Goal: Information Seeking & Learning: Learn about a topic

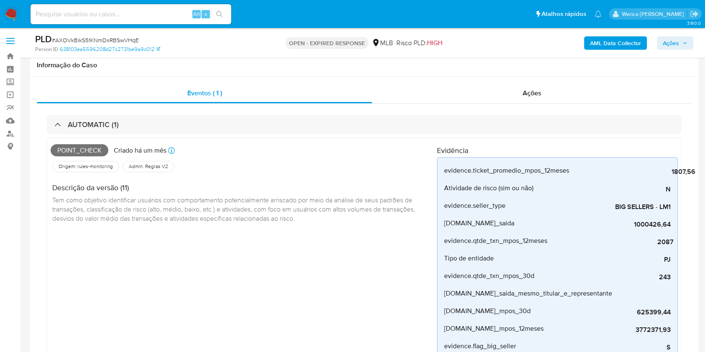
select select "10"
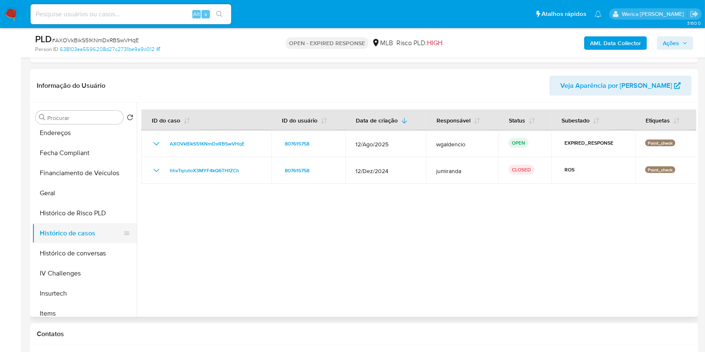
scroll to position [223, 0]
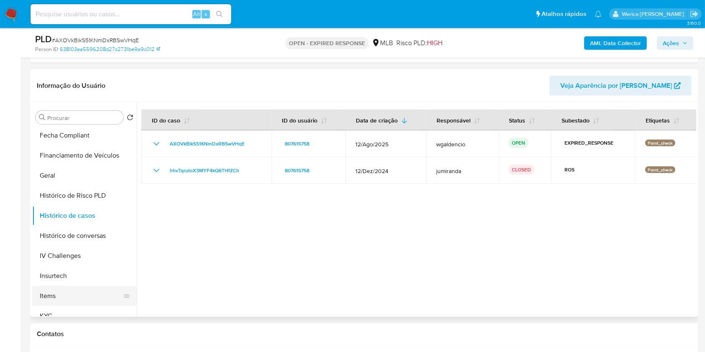
click at [76, 296] on button "Items" at bounding box center [81, 296] width 98 height 20
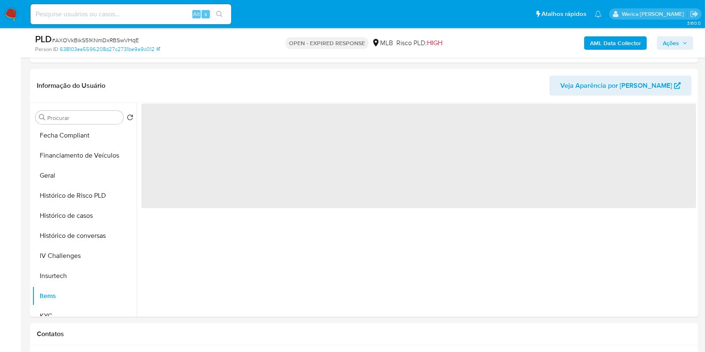
click at [72, 311] on button "KYC" at bounding box center [81, 316] width 98 height 20
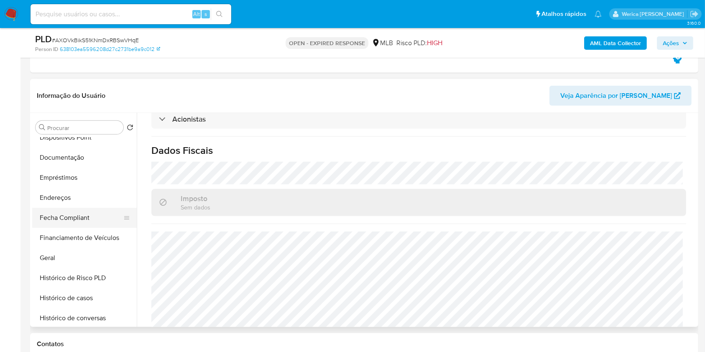
scroll to position [111, 0]
click at [67, 199] on button "Documentação" at bounding box center [84, 197] width 105 height 20
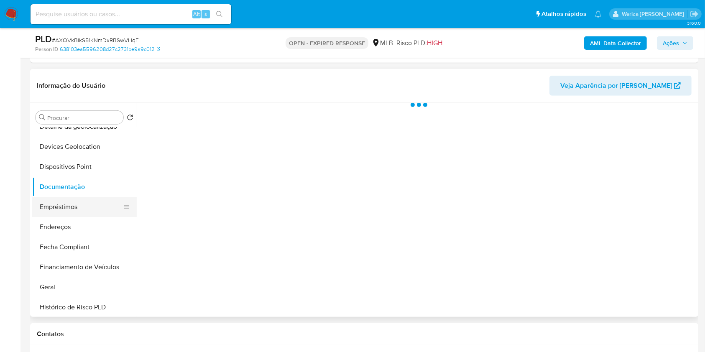
scroll to position [0, 0]
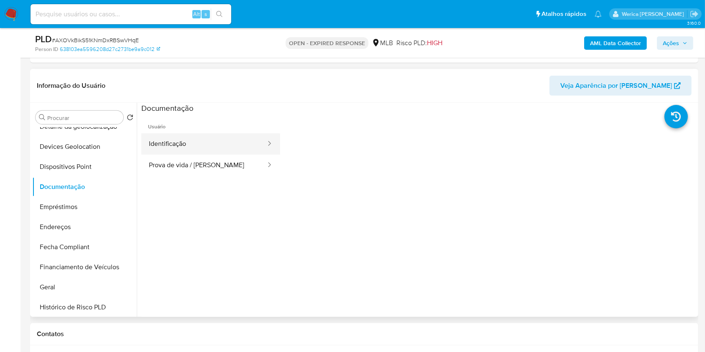
click at [173, 152] on button "Identificação" at bounding box center [204, 143] width 126 height 21
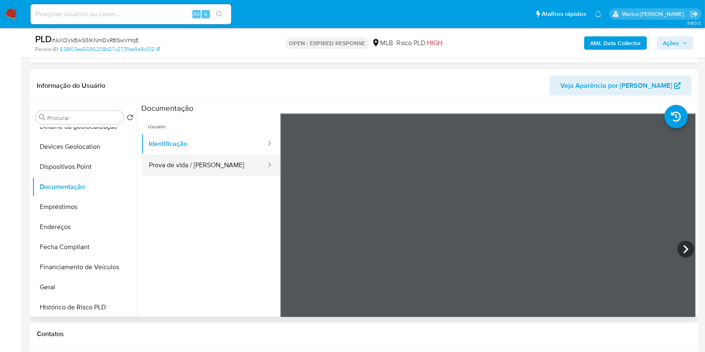
click at [224, 166] on button "Prova de vida / Selfie" at bounding box center [204, 165] width 126 height 21
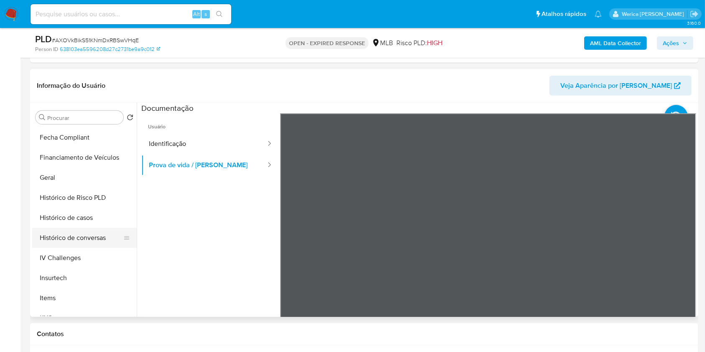
scroll to position [223, 0]
click at [94, 218] on button "Histórico de casos" at bounding box center [81, 216] width 98 height 20
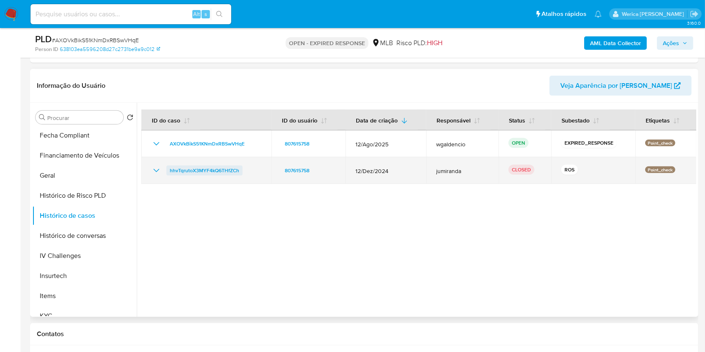
click at [220, 169] on span "hhvTqrutoX3MYF4kQ6THfZCh" at bounding box center [204, 171] width 69 height 10
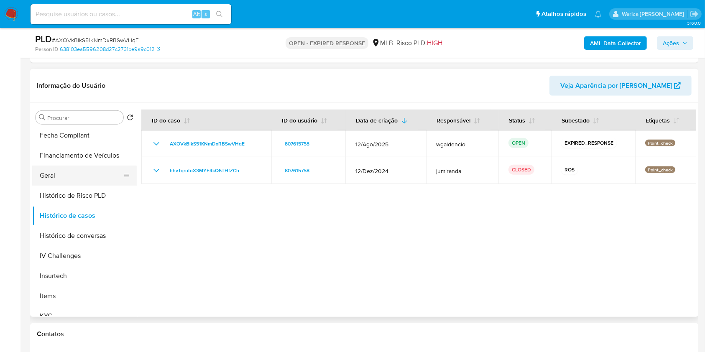
click at [72, 179] on button "Geral" at bounding box center [81, 176] width 98 height 20
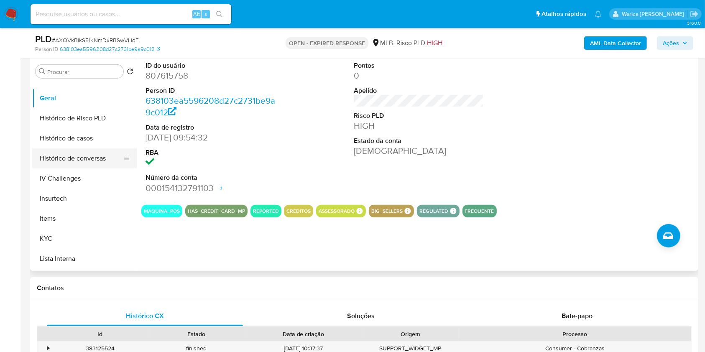
scroll to position [279, 0]
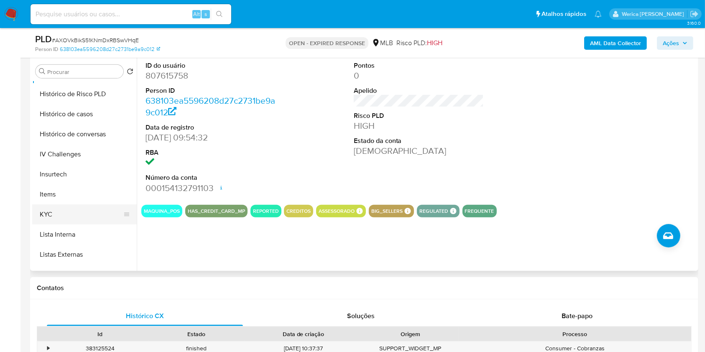
click at [86, 218] on button "KYC" at bounding box center [81, 215] width 98 height 20
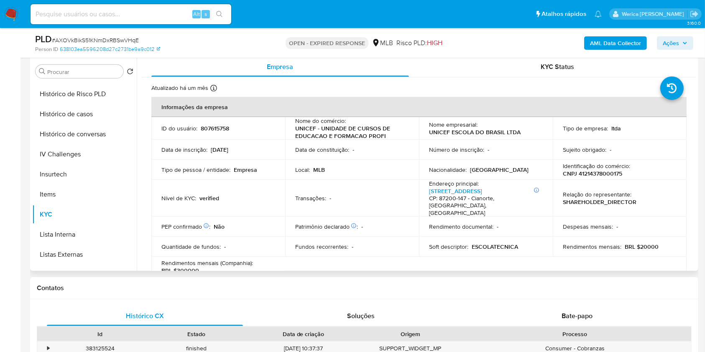
click at [608, 174] on p "CNPJ 41214378000175" at bounding box center [592, 174] width 59 height 8
copy p "41214378000175"
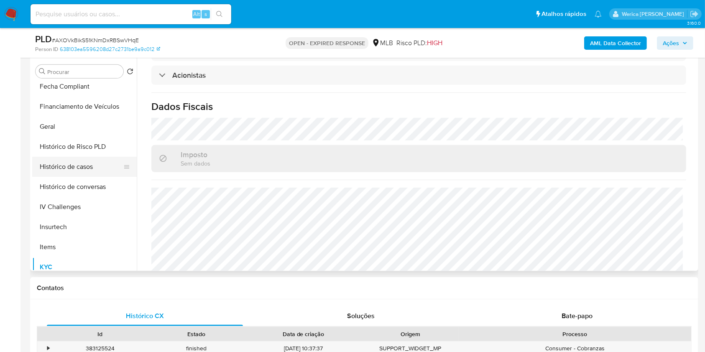
scroll to position [167, 0]
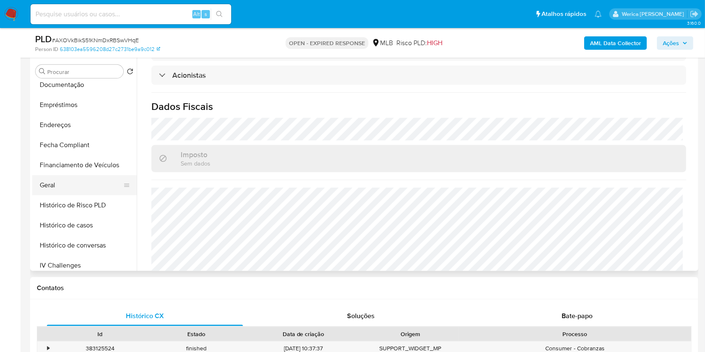
click at [74, 185] on button "Geral" at bounding box center [81, 185] width 98 height 20
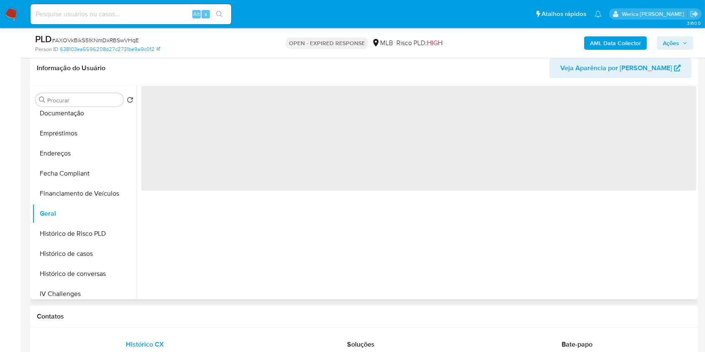
scroll to position [446, 0]
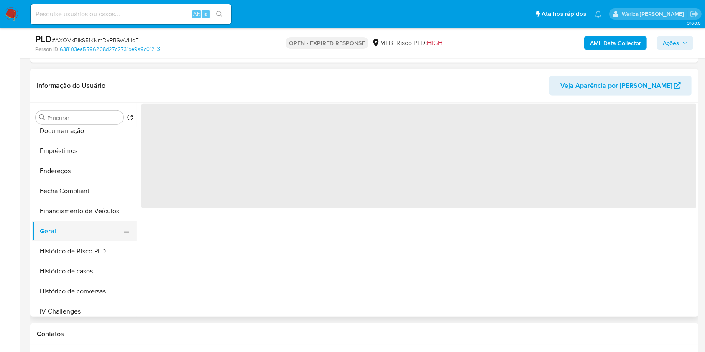
drag, startPoint x: 38, startPoint y: 247, endPoint x: 55, endPoint y: 237, distance: 19.2
click at [38, 247] on button "Histórico de Risco PLD" at bounding box center [84, 251] width 105 height 20
click at [56, 233] on button "Geral" at bounding box center [81, 231] width 98 height 20
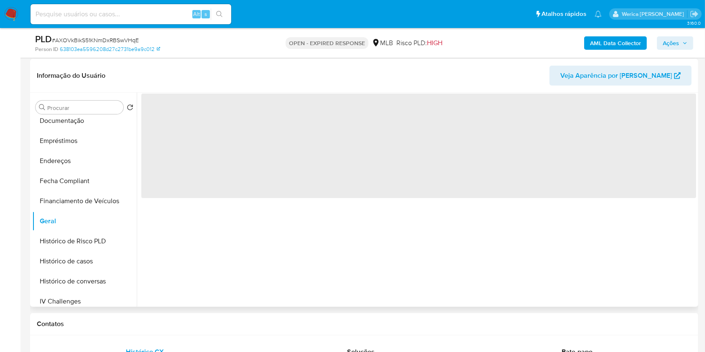
scroll to position [390, 0]
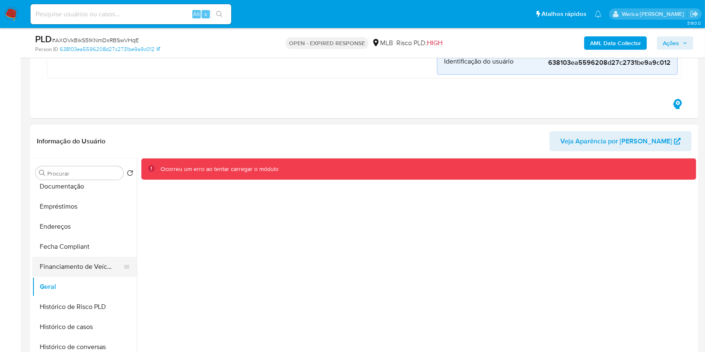
click at [79, 259] on button "Financiamento de Veículos" at bounding box center [81, 267] width 98 height 20
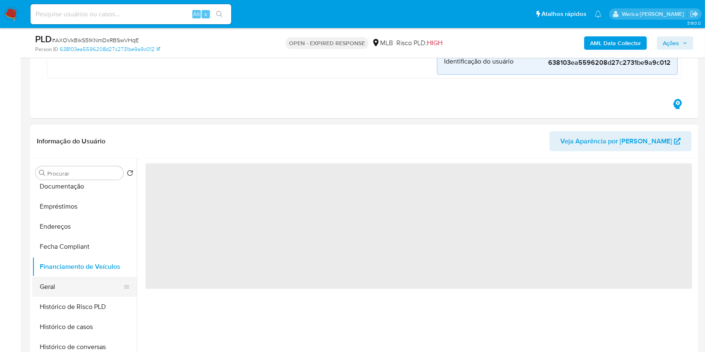
click at [82, 281] on button "Geral" at bounding box center [81, 287] width 98 height 20
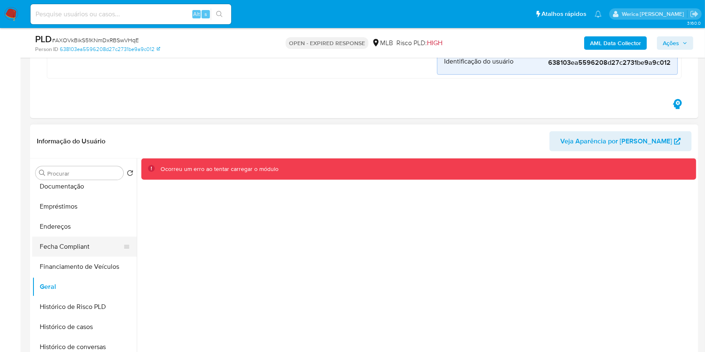
click at [36, 253] on button "Fecha Compliant" at bounding box center [81, 247] width 98 height 20
click at [72, 283] on button "Geral" at bounding box center [81, 287] width 98 height 20
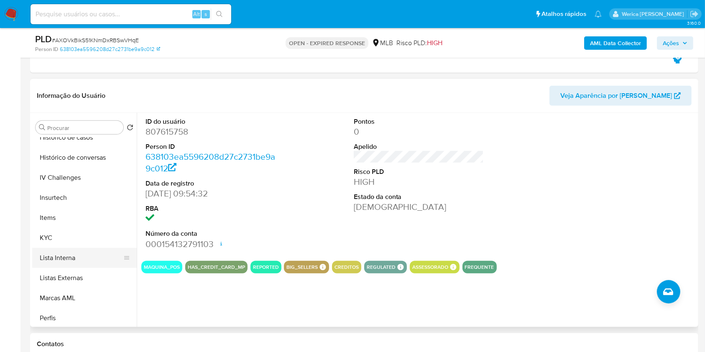
scroll to position [335, 0]
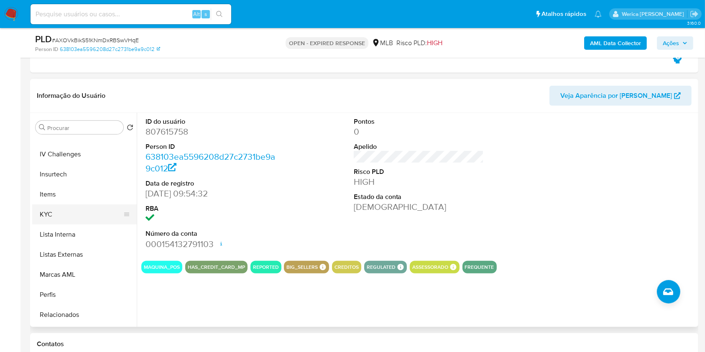
click at [77, 209] on button "KYC" at bounding box center [81, 215] width 98 height 20
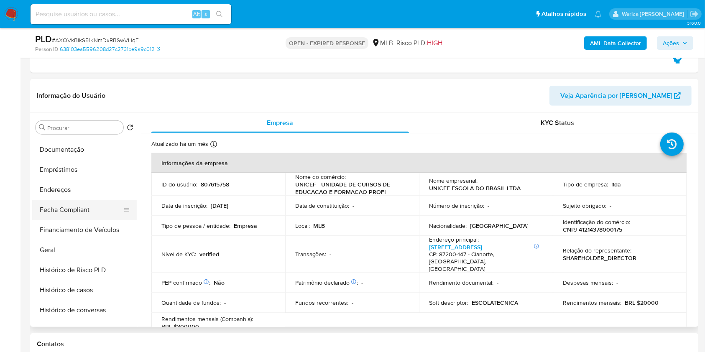
scroll to position [111, 0]
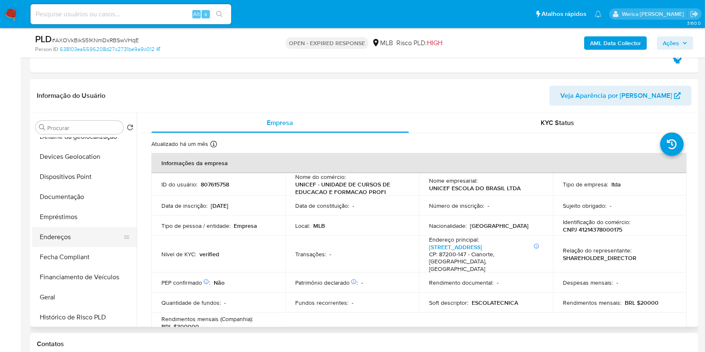
click at [75, 219] on button "Empréstimos" at bounding box center [84, 217] width 105 height 20
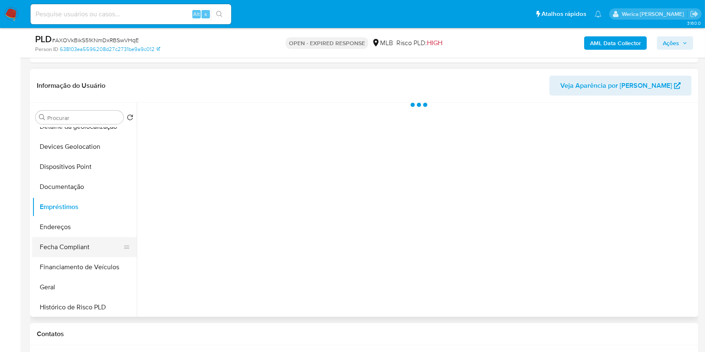
click at [79, 236] on ul "Adiantamentos de Dinheiro Anexos Cartões Contas Bancárias Dados Modificados Det…" at bounding box center [84, 222] width 105 height 189
click at [79, 228] on button "Endereços" at bounding box center [81, 227] width 98 height 20
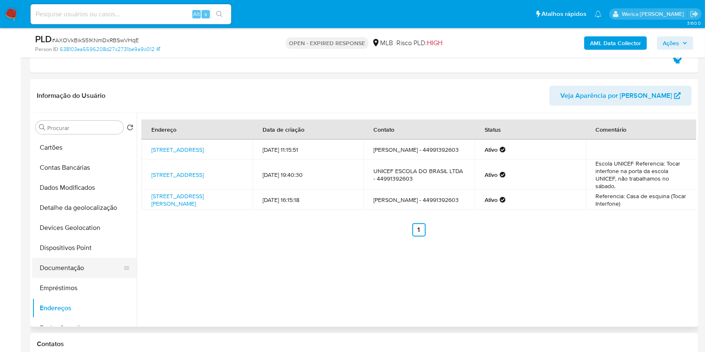
scroll to position [0, 0]
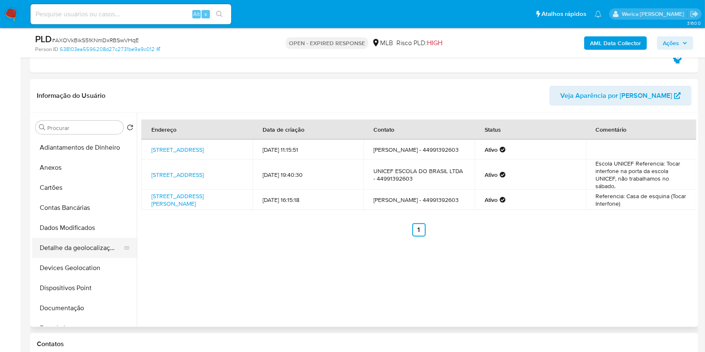
click at [95, 242] on button "Detalhe da geolocalização" at bounding box center [81, 248] width 98 height 20
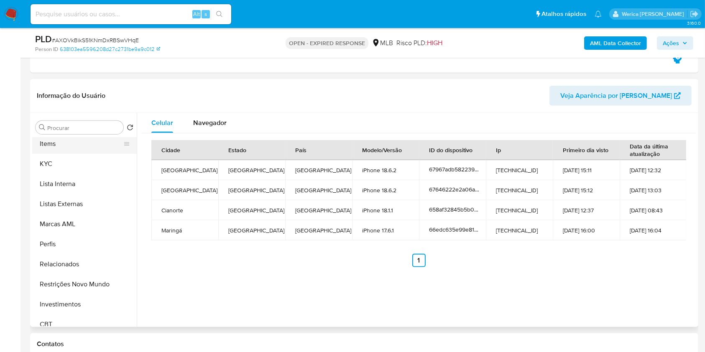
scroll to position [394, 0]
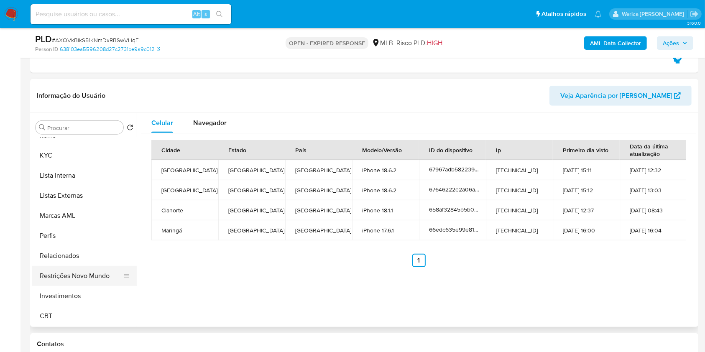
click at [94, 279] on button "Restrições Novo Mundo" at bounding box center [81, 276] width 98 height 20
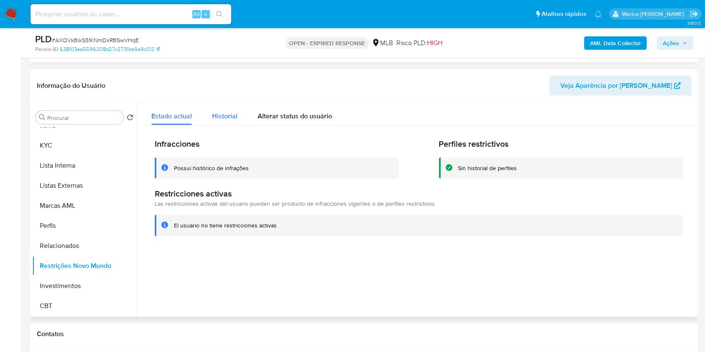
click at [218, 109] on div "Historial" at bounding box center [225, 114] width 26 height 22
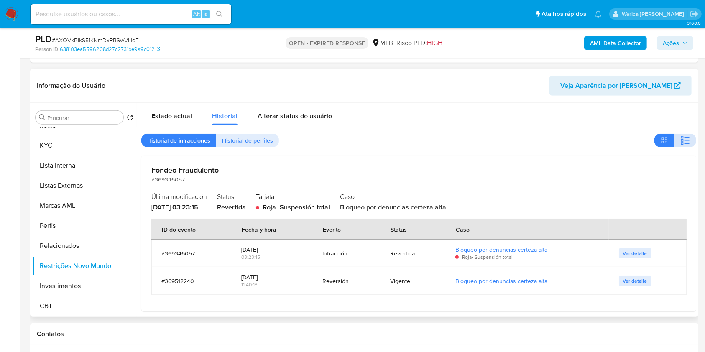
click at [681, 141] on icon "button" at bounding box center [686, 141] width 10 height 10
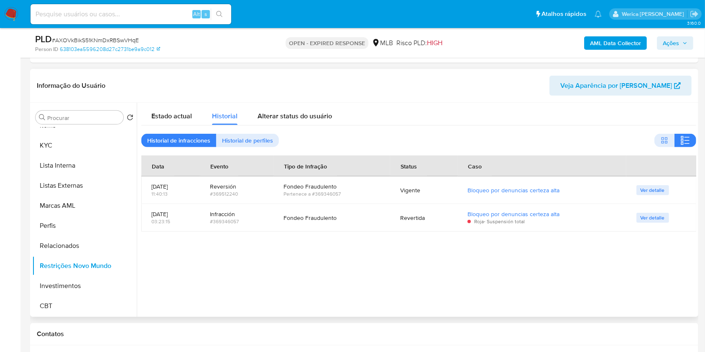
drag, startPoint x: 663, startPoint y: 259, endPoint x: 661, endPoint y: 249, distance: 10.3
click at [663, 259] on div at bounding box center [417, 210] width 560 height 214
click at [658, 188] on span "Ver detalle" at bounding box center [653, 190] width 24 height 8
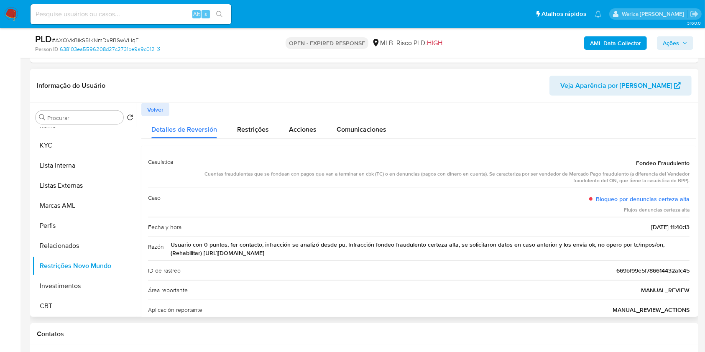
click at [155, 111] on span "Volver" at bounding box center [155, 110] width 16 height 12
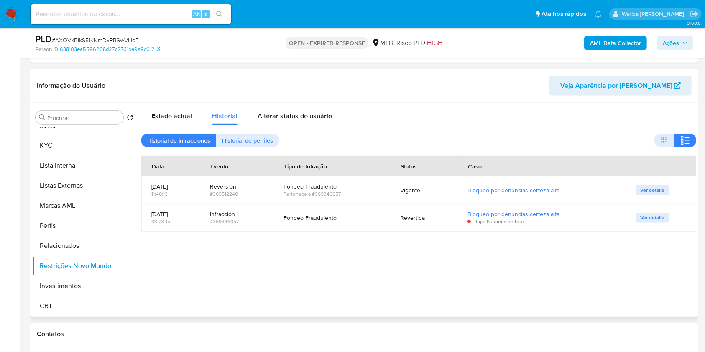
click at [650, 216] on span "Ver detalle" at bounding box center [653, 218] width 24 height 8
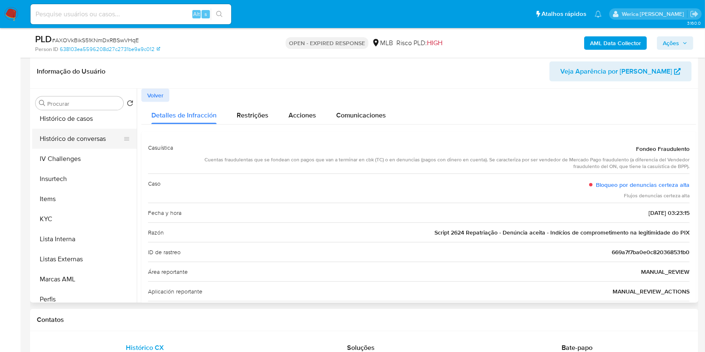
scroll to position [226, 0]
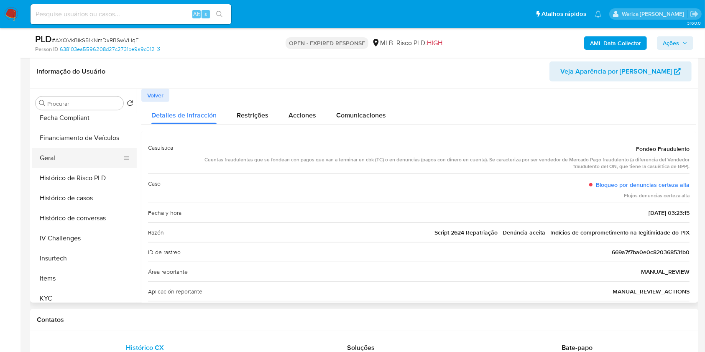
click at [68, 156] on button "Geral" at bounding box center [81, 158] width 98 height 20
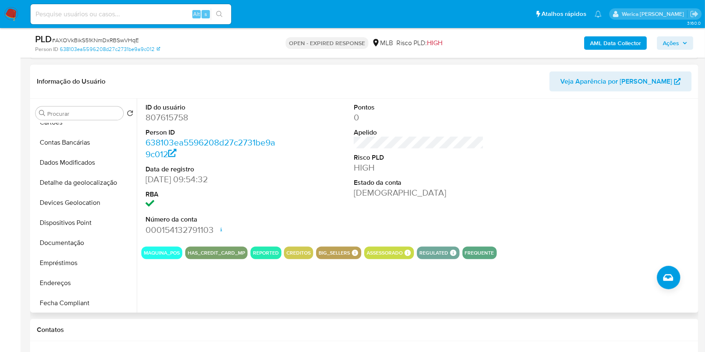
scroll to position [3, 0]
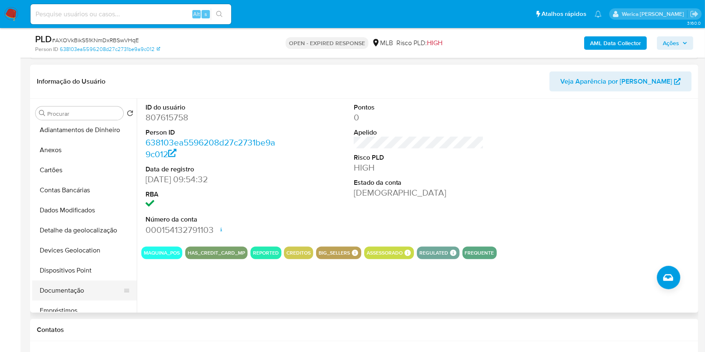
click at [95, 277] on button "Dispositivos Point" at bounding box center [84, 271] width 105 height 20
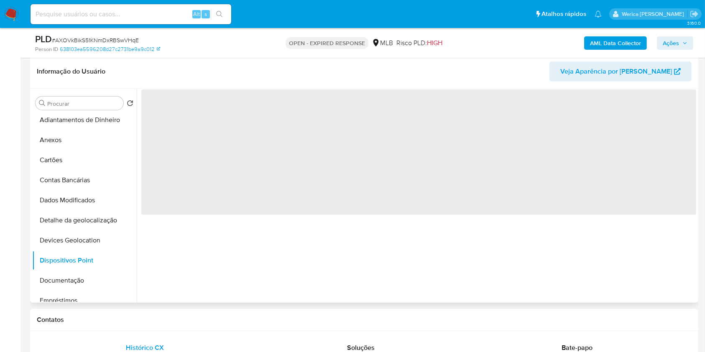
click at [247, 151] on span "‌" at bounding box center [418, 153] width 555 height 126
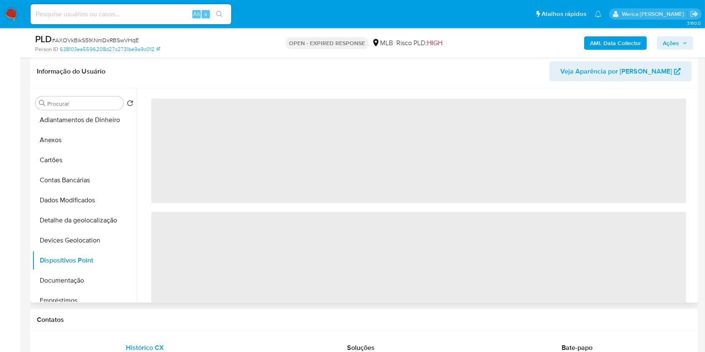
click at [219, 121] on span "‌" at bounding box center [418, 151] width 535 height 105
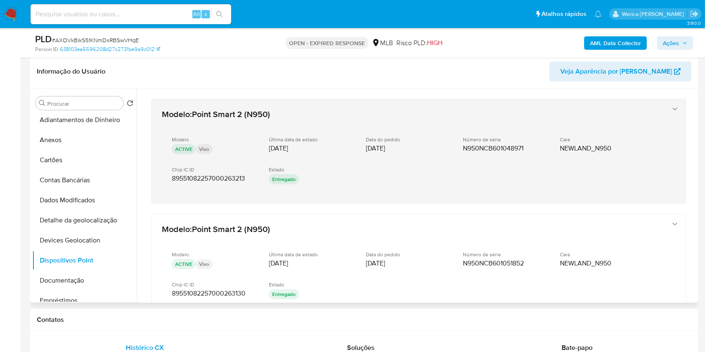
click at [229, 109] on span "Point Smart 2 (N950)" at bounding box center [231, 114] width 78 height 13
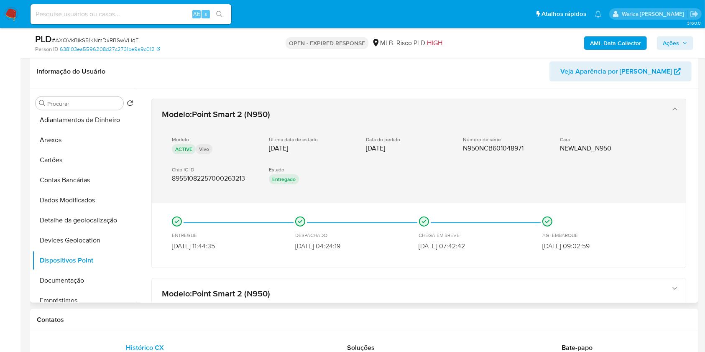
click at [298, 115] on div "Modelo : Point Smart 2 (N950) Modelo ACTIVE Vivo Última data de estado 05/10/20…" at bounding box center [411, 151] width 504 height 92
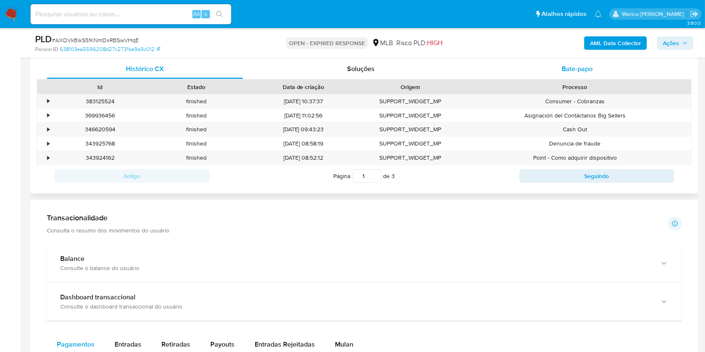
scroll to position [683, 0]
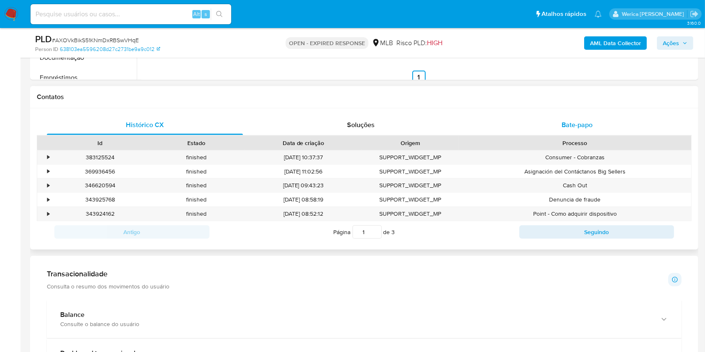
click at [578, 128] on span "Bate-papo" at bounding box center [577, 125] width 31 height 10
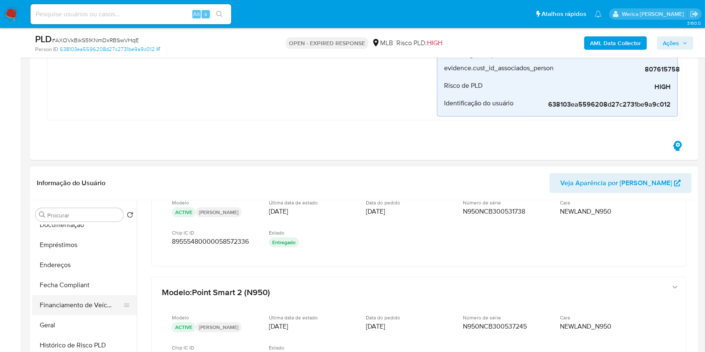
scroll to position [338, 0]
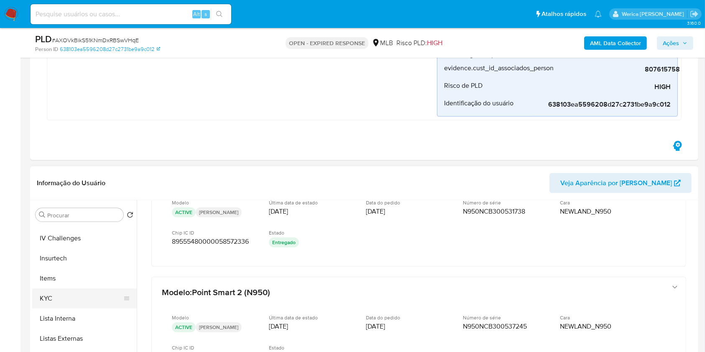
drag, startPoint x: 75, startPoint y: 302, endPoint x: 105, endPoint y: 288, distance: 33.7
click at [77, 302] on button "KYC" at bounding box center [81, 299] width 98 height 20
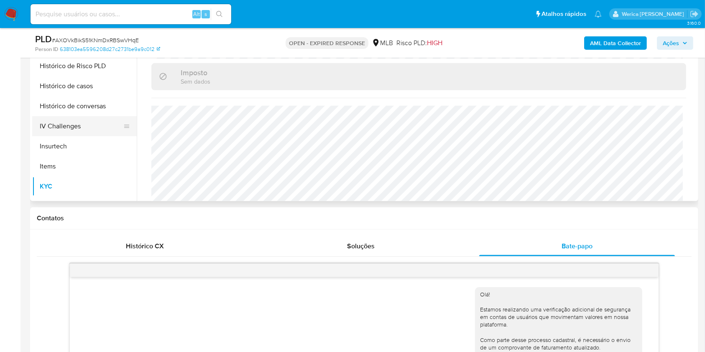
scroll to position [226, 0]
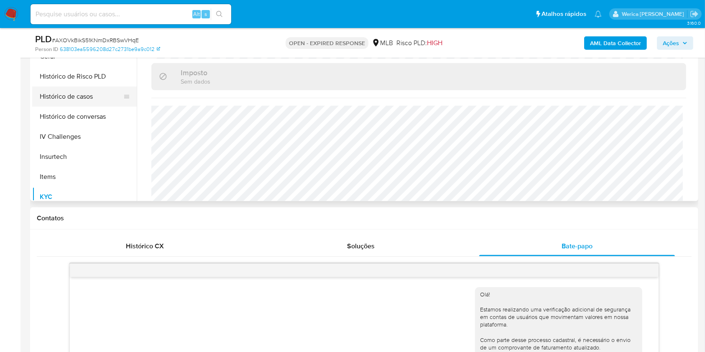
click at [92, 105] on button "Histórico de casos" at bounding box center [81, 97] width 98 height 20
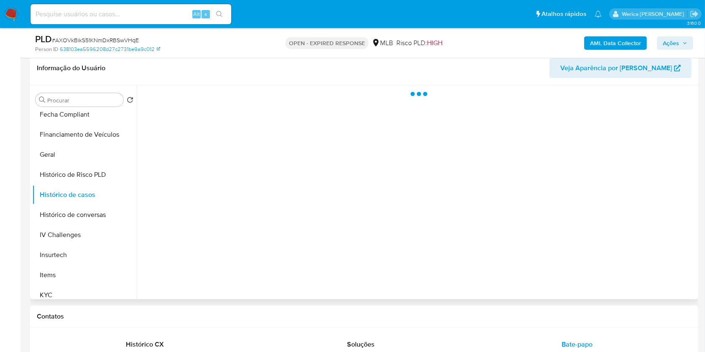
scroll to position [460, 0]
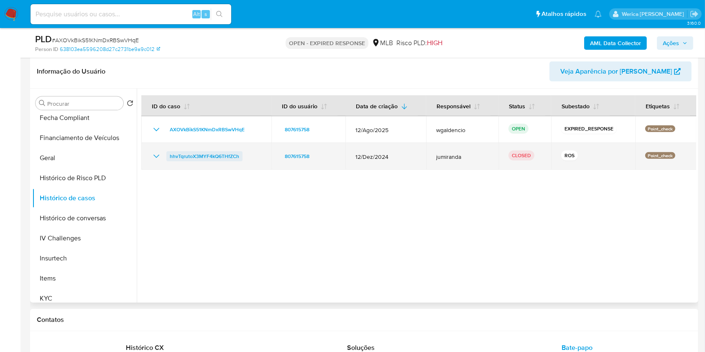
click at [211, 159] on span "hhvTqrutoX3MYF4kQ6THfZCh" at bounding box center [204, 156] width 69 height 10
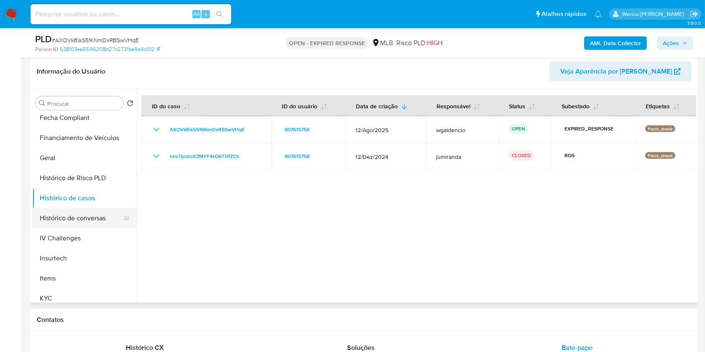
scroll to position [3, 0]
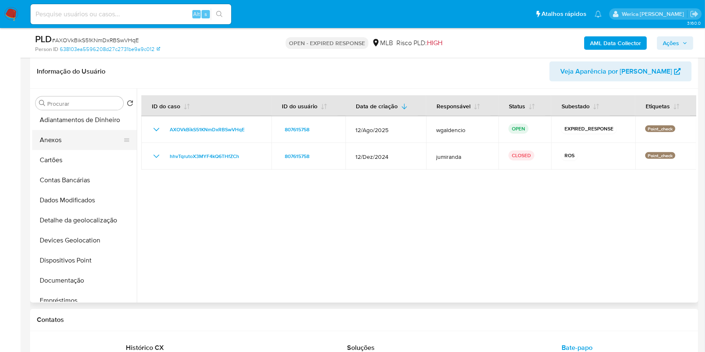
click at [69, 137] on button "Anexos" at bounding box center [81, 140] width 98 height 20
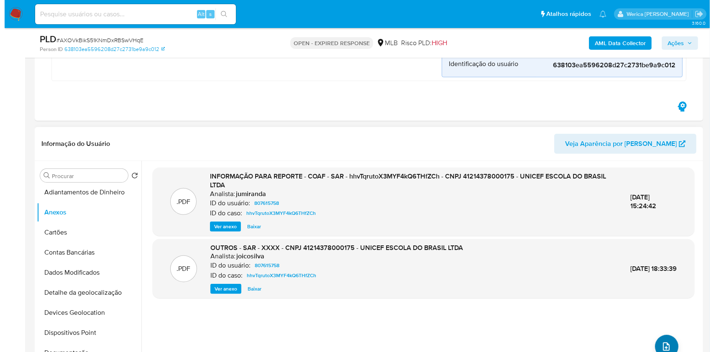
scroll to position [460, 0]
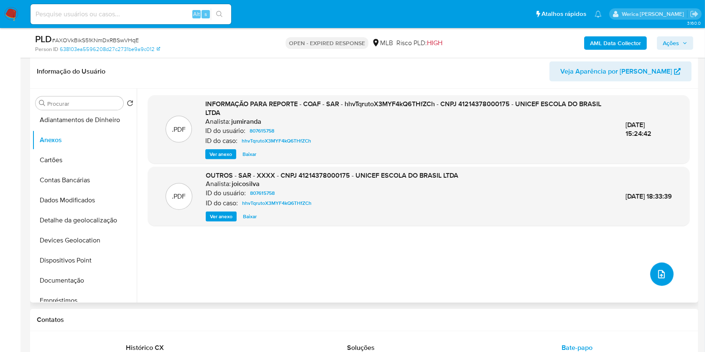
click at [660, 286] on div ".PDF INFORMAÇÃO PARA REPORTE - COAF - SAR - hhvTqrutoX3MYF4kQ6THfZCh - CNPJ 412…" at bounding box center [419, 195] width 542 height 201
click at [646, 279] on div ".PDF INFORMAÇÃO PARA REPORTE - COAF - SAR - hhvTqrutoX3MYF4kQ6THfZCh - CNPJ 412…" at bounding box center [419, 195] width 542 height 201
click at [660, 279] on button "upload-file" at bounding box center [662, 274] width 23 height 23
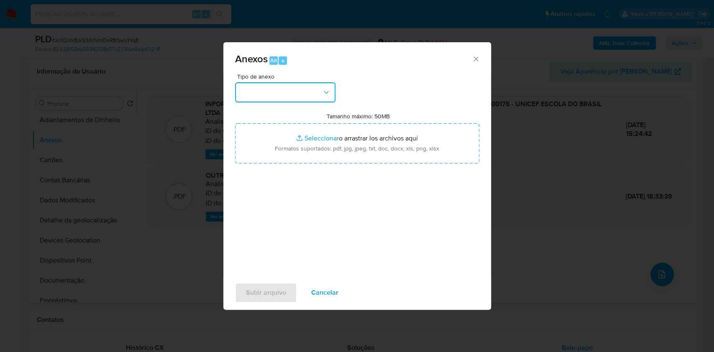
click at [283, 94] on button "button" at bounding box center [285, 92] width 100 height 20
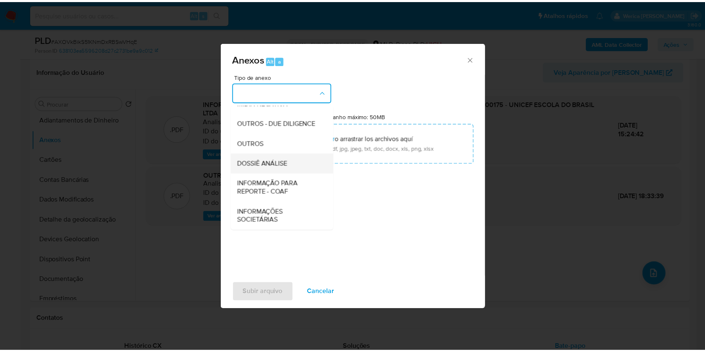
scroll to position [128, 0]
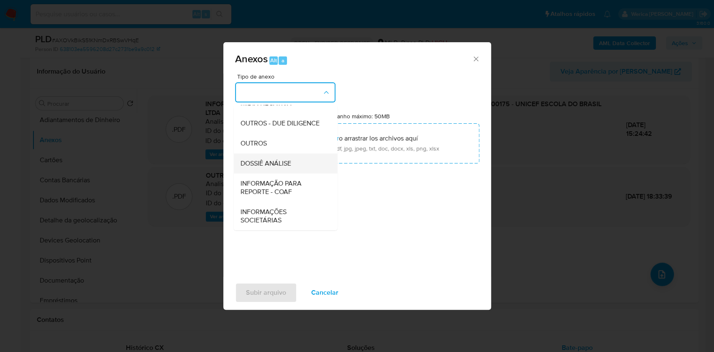
click at [284, 165] on span "DOSSIÊ ANÁLISE" at bounding box center [265, 163] width 51 height 8
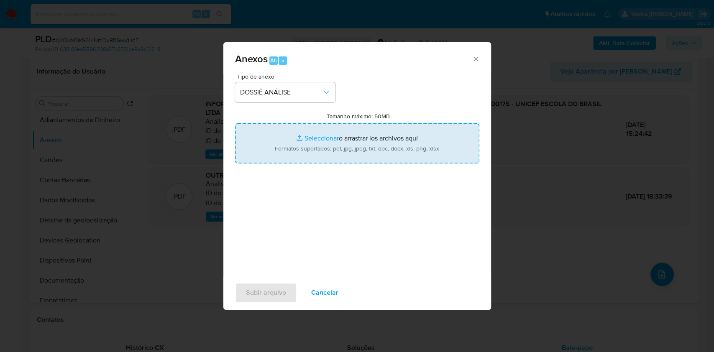
click at [368, 146] on input "Tamanho máximo: 50MB Seleccionar archivos" at bounding box center [357, 143] width 244 height 40
type input "C:\fakepath\Mulan 807615758_2025_09_11_09_26_58.xlsx"
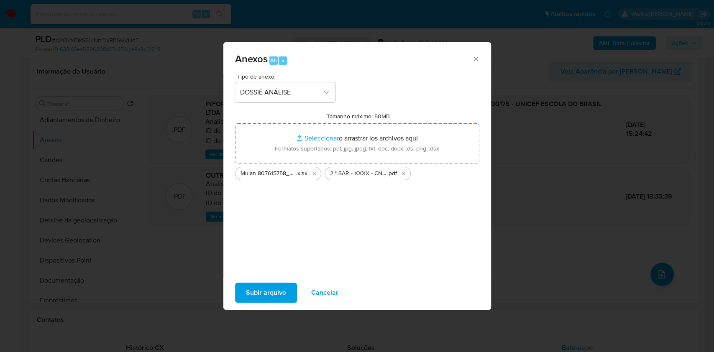
click at [278, 301] on span "Subir arquivo" at bounding box center [266, 293] width 40 height 18
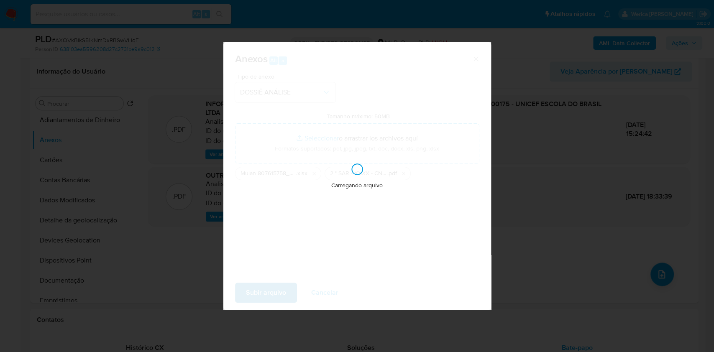
click at [275, 283] on div "Carregando arquivo" at bounding box center [357, 176] width 268 height 268
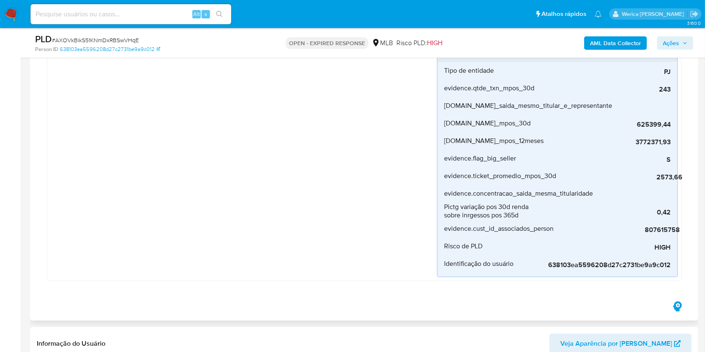
scroll to position [181, 0]
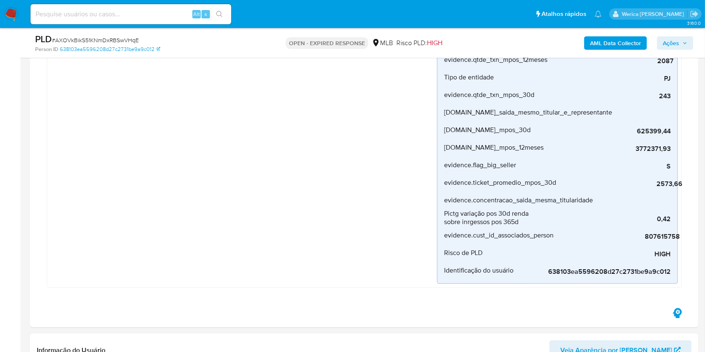
click at [670, 44] on span "Ações" at bounding box center [671, 42] width 16 height 13
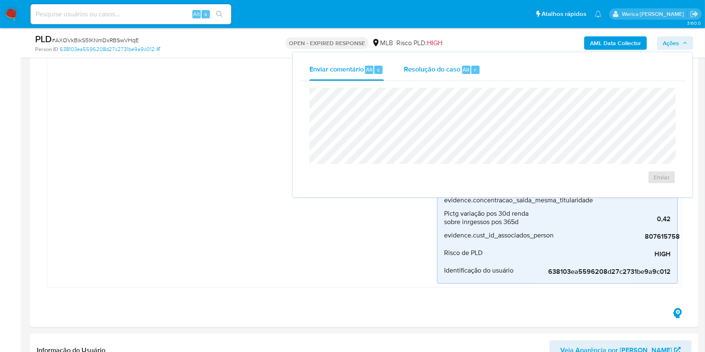
click at [422, 67] on span "Resolução do caso" at bounding box center [432, 69] width 56 height 10
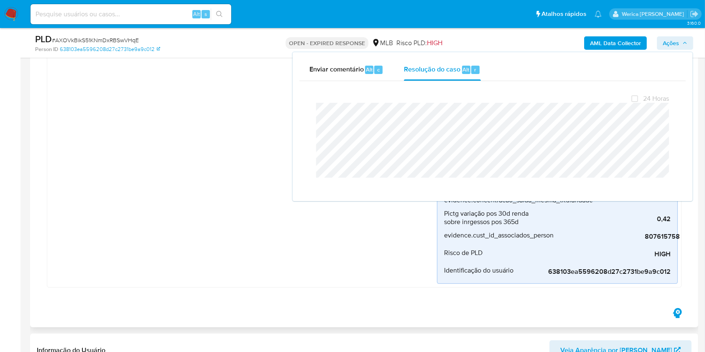
click at [344, 269] on div "Point_check Criado há um mês Criado: 12/08/2025 00:28:58 Origem: rules-monitori…" at bounding box center [244, 122] width 387 height 324
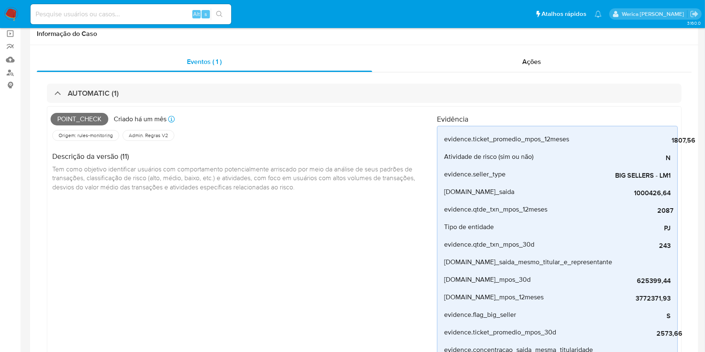
scroll to position [0, 0]
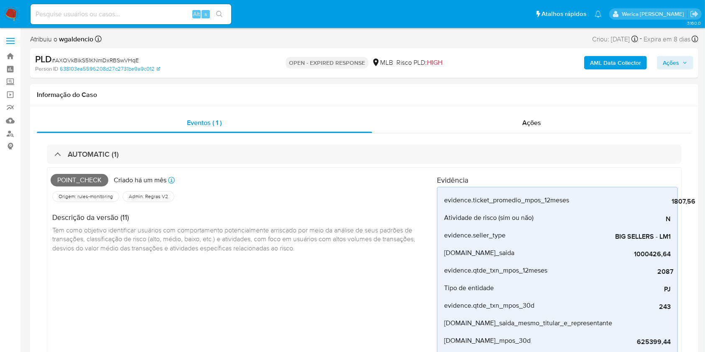
click at [629, 62] on b "AML Data Collector" at bounding box center [615, 62] width 51 height 13
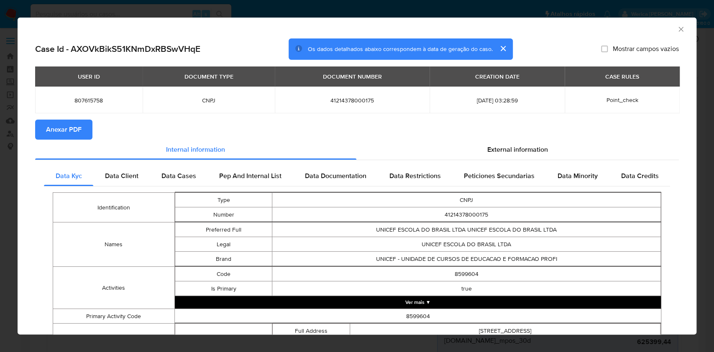
click at [80, 138] on span "Anexar PDF" at bounding box center [64, 129] width 36 height 18
click at [677, 31] on icon "Fechar a janela" at bounding box center [681, 29] width 8 height 8
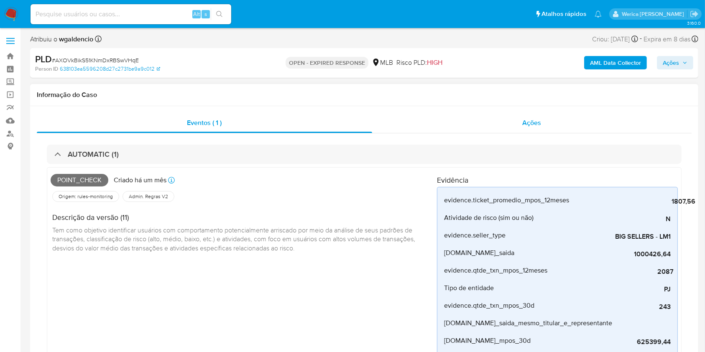
click at [530, 127] on span "Ações" at bounding box center [532, 123] width 19 height 10
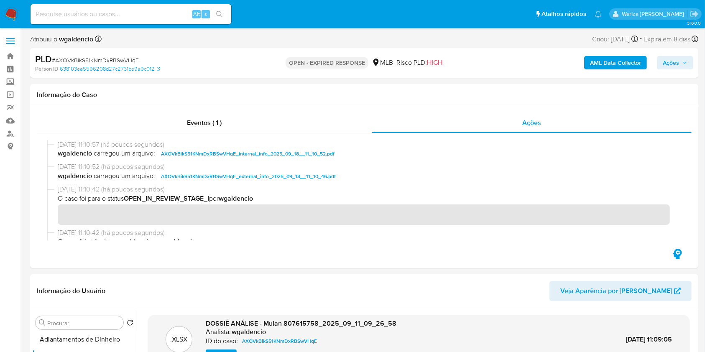
click at [685, 61] on icon "button" at bounding box center [685, 62] width 5 height 5
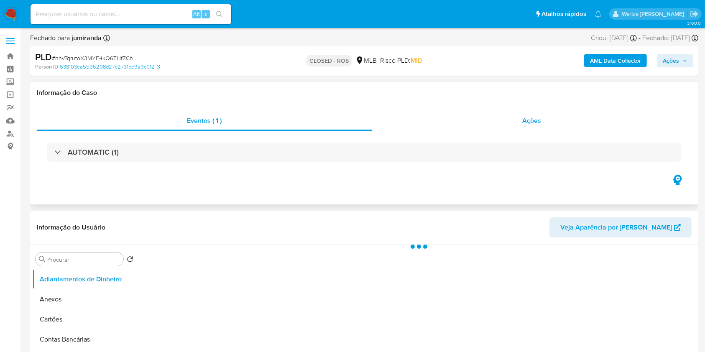
click at [517, 125] on div "Ações" at bounding box center [532, 121] width 320 height 20
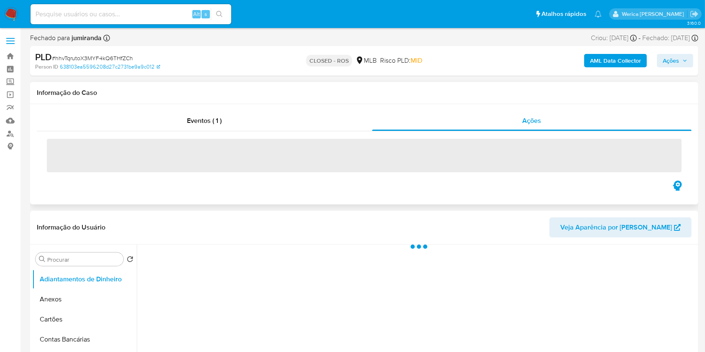
select select "10"
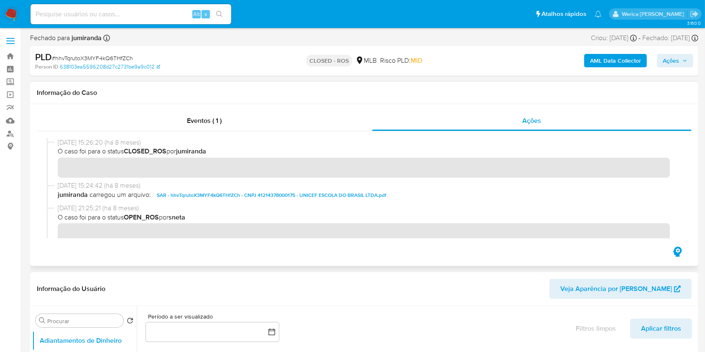
click at [357, 192] on span "SAR - hhvTqrutoX3MYF4kQ6THfZCh - CNPJ 41214378000175 - UNICEF ESCOLA DO BRASIL …" at bounding box center [272, 195] width 230 height 10
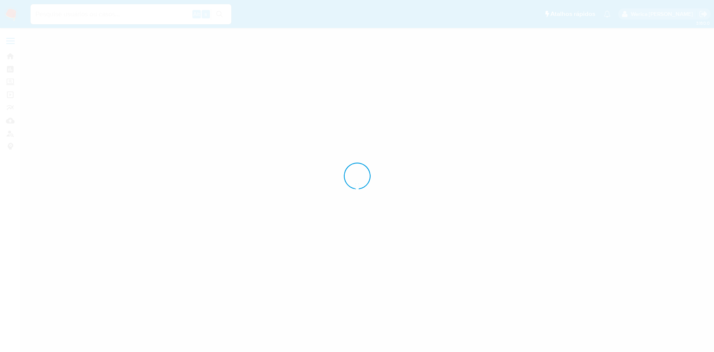
click at [550, 116] on div at bounding box center [357, 176] width 714 height 352
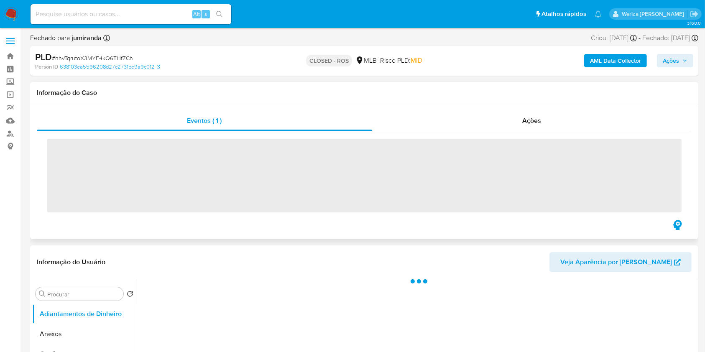
click at [548, 109] on div "Eventos ( 1 ) Ações ‌" at bounding box center [364, 171] width 669 height 135
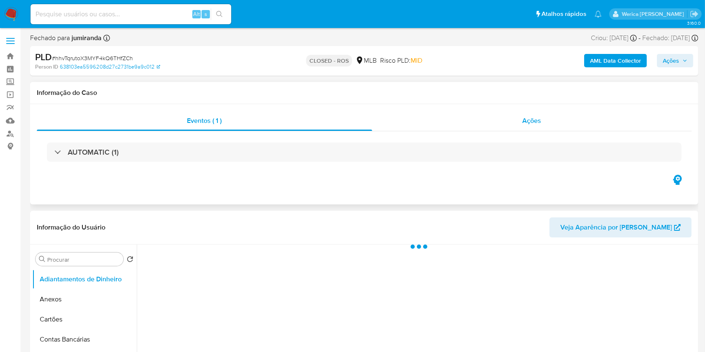
click at [530, 119] on span "Ações" at bounding box center [532, 121] width 19 height 10
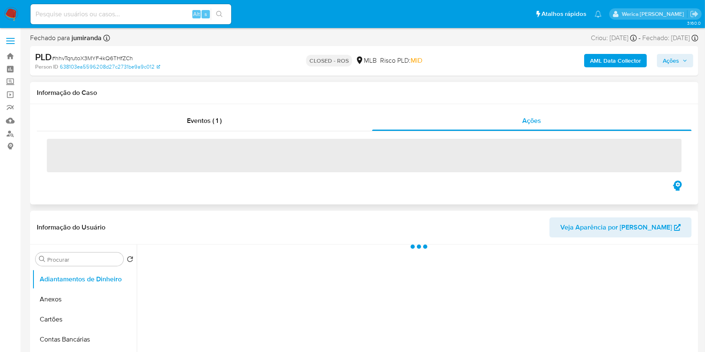
select select "10"
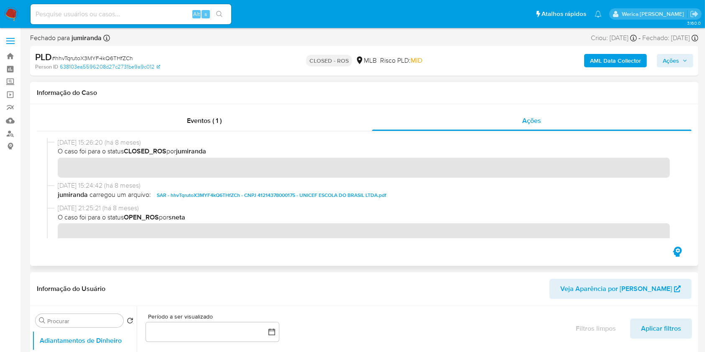
drag, startPoint x: 57, startPoint y: 142, endPoint x: 90, endPoint y: 145, distance: 33.6
click at [90, 145] on div "23/01/2025 15:26:20 (há 8 meses) O caso foi para o status CLOSED_ROS por jumira…" at bounding box center [364, 159] width 635 height 43
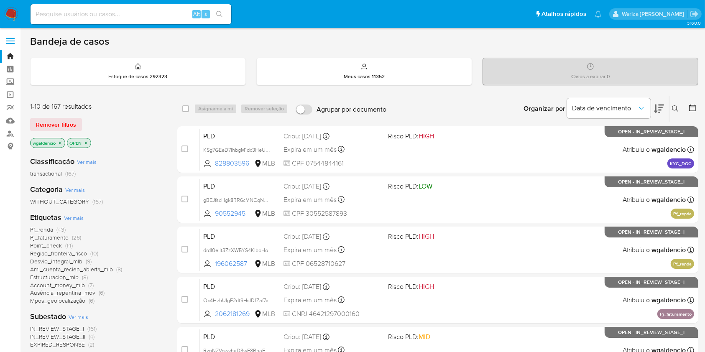
click at [676, 111] on icon at bounding box center [675, 108] width 7 height 7
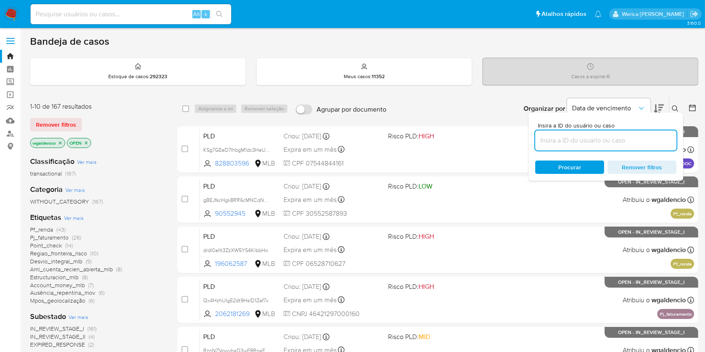
click at [635, 144] on input at bounding box center [605, 140] width 141 height 11
type input "AXOVkBikS51KNmDxRBSwVHqE"
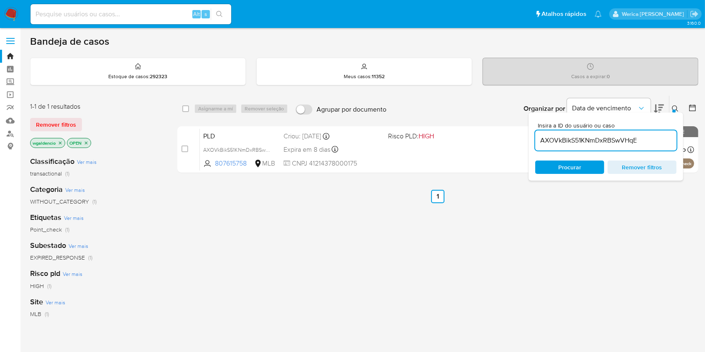
drag, startPoint x: 183, startPoint y: 108, endPoint x: 200, endPoint y: 110, distance: 16.4
click at [184, 110] on input "checkbox" at bounding box center [185, 108] width 7 height 7
checkbox input "true"
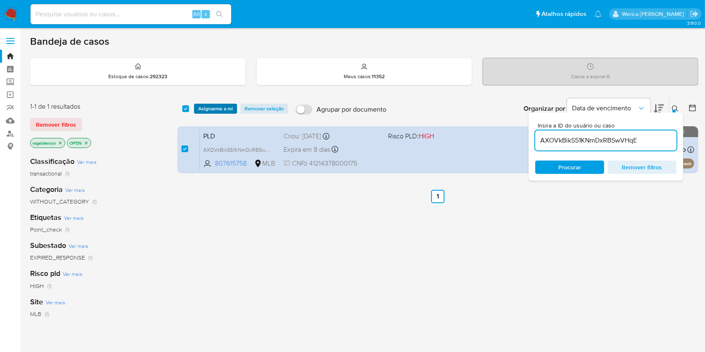
click at [215, 110] on span "Asignarme a mí" at bounding box center [215, 109] width 35 height 8
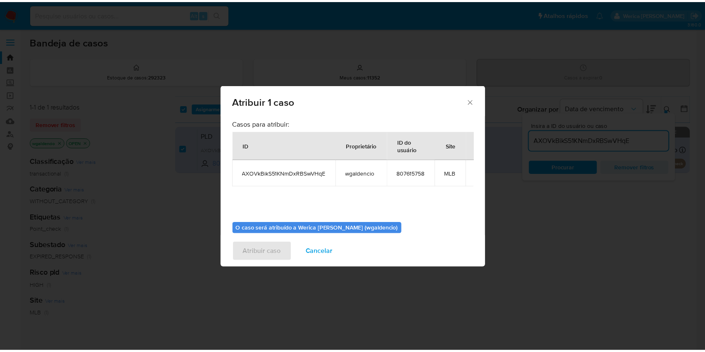
scroll to position [43, 0]
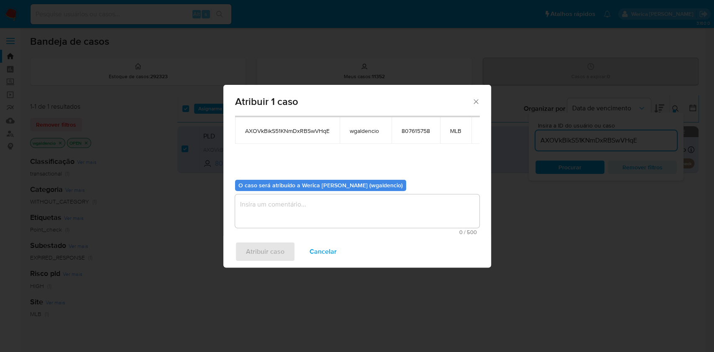
click at [264, 198] on textarea "assign-modal" at bounding box center [357, 211] width 244 height 33
click at [264, 245] on span "Atribuir caso" at bounding box center [265, 252] width 38 height 18
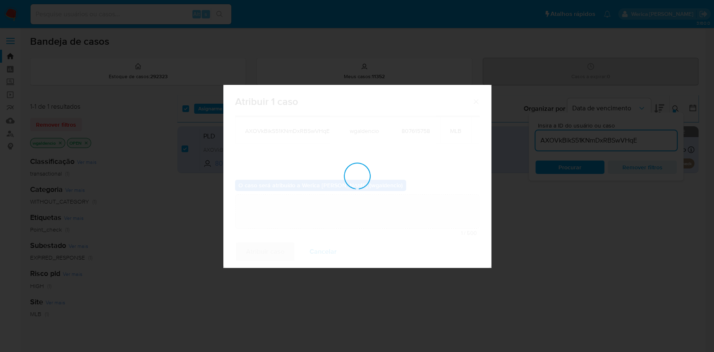
click at [264, 247] on div "assign-modal" at bounding box center [357, 176] width 268 height 183
checkbox input "false"
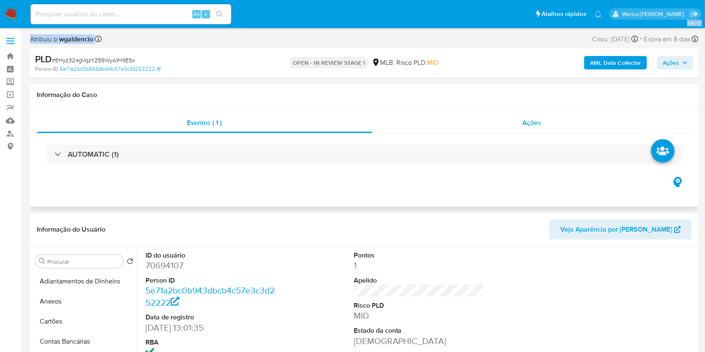
click at [540, 121] on span "Ações" at bounding box center [532, 123] width 19 height 10
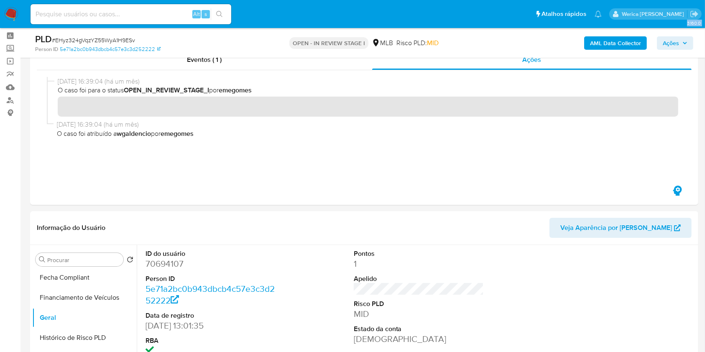
scroll to position [111, 0]
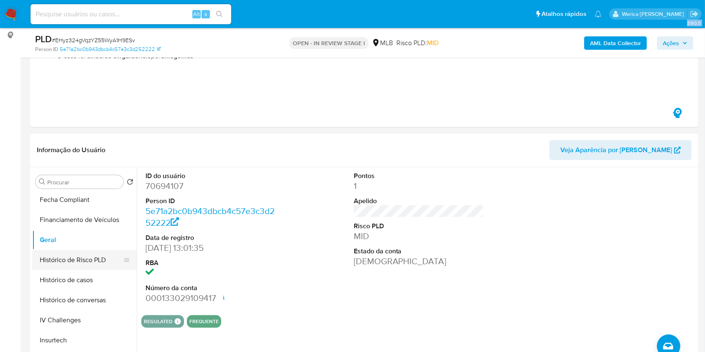
drag, startPoint x: 96, startPoint y: 285, endPoint x: 123, endPoint y: 263, distance: 35.2
click at [96, 284] on button "Histórico de casos" at bounding box center [84, 280] width 105 height 20
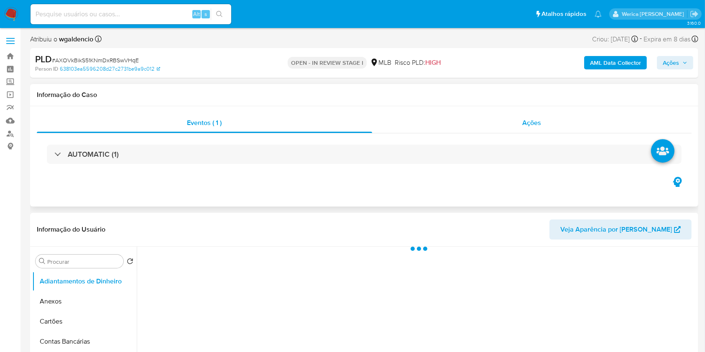
click at [537, 115] on div "Ações" at bounding box center [532, 123] width 320 height 20
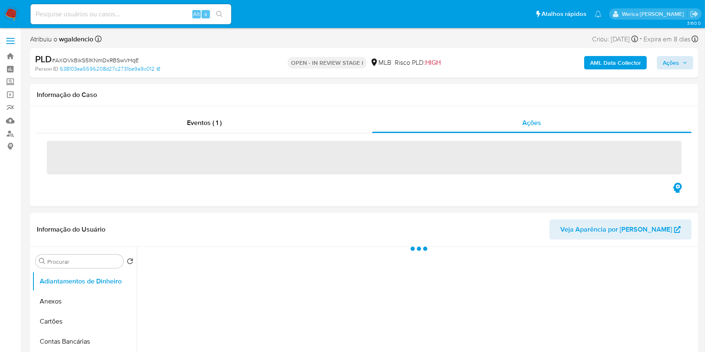
select select "10"
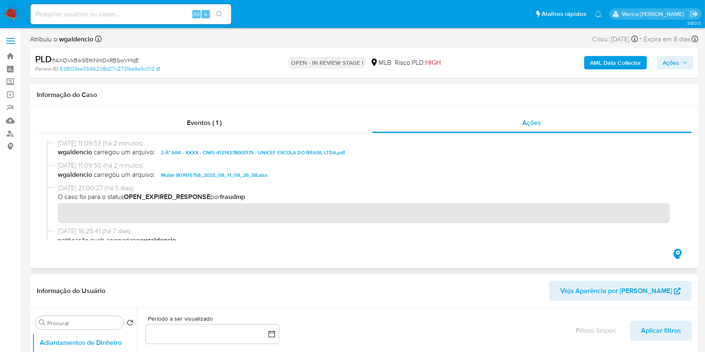
scroll to position [111, 0]
click at [687, 66] on span "Ações" at bounding box center [675, 63] width 25 height 12
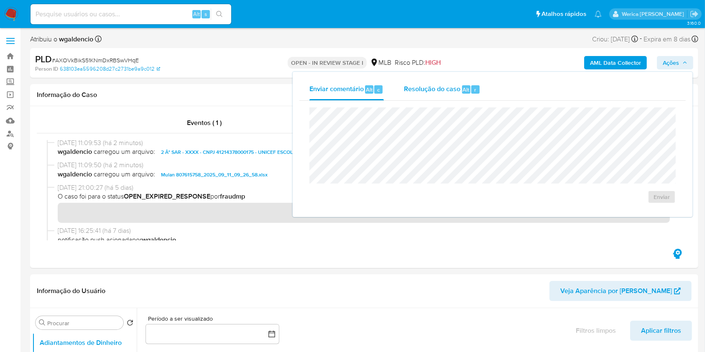
click at [479, 94] on div "Resolução do caso Alt r" at bounding box center [442, 90] width 77 height 22
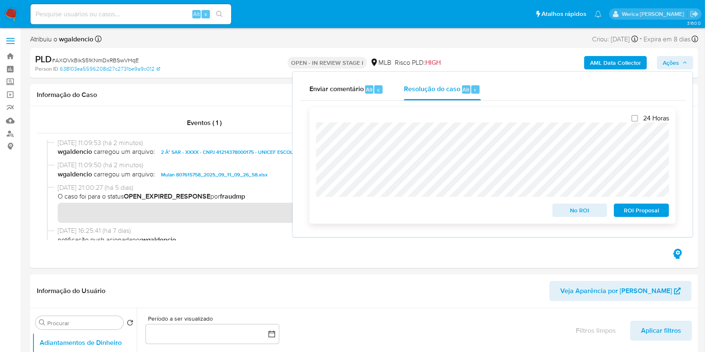
click at [635, 213] on span "ROI Proposal" at bounding box center [642, 211] width 44 height 12
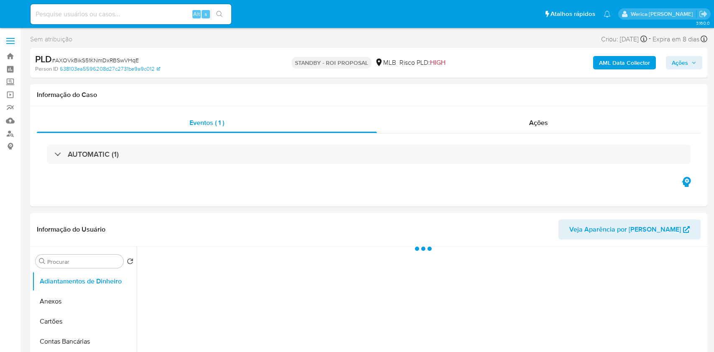
select select "10"
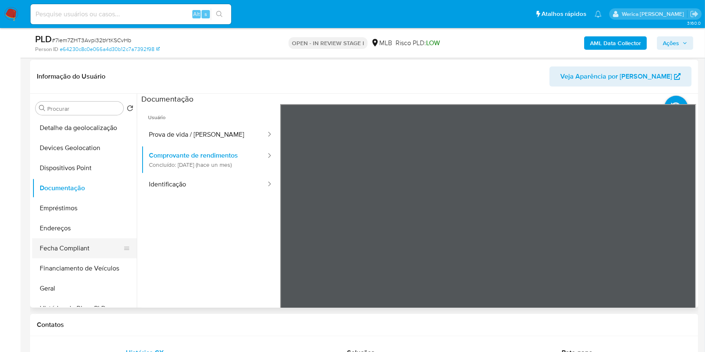
scroll to position [111, 0]
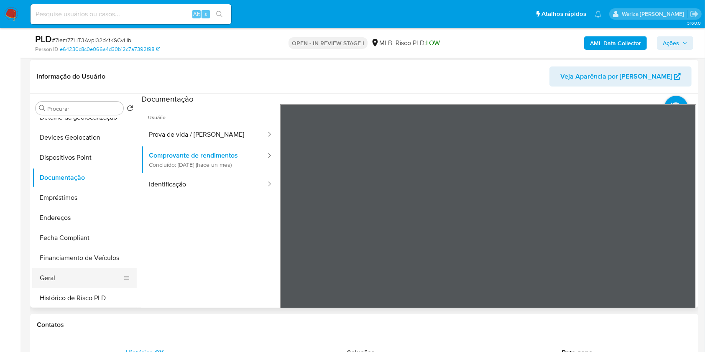
click at [80, 284] on button "Geral" at bounding box center [81, 278] width 98 height 20
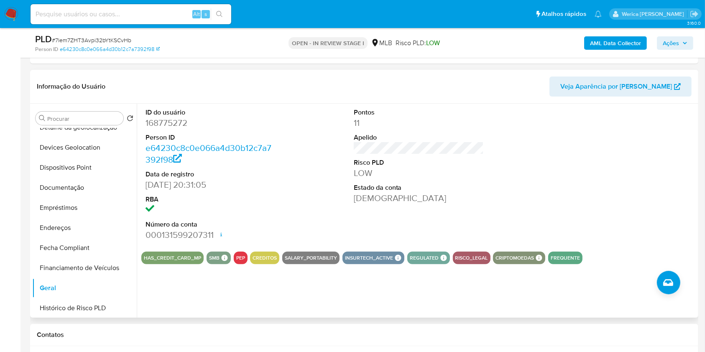
click at [178, 119] on dd "168775272" at bounding box center [211, 123] width 131 height 12
copy dd "168775272"
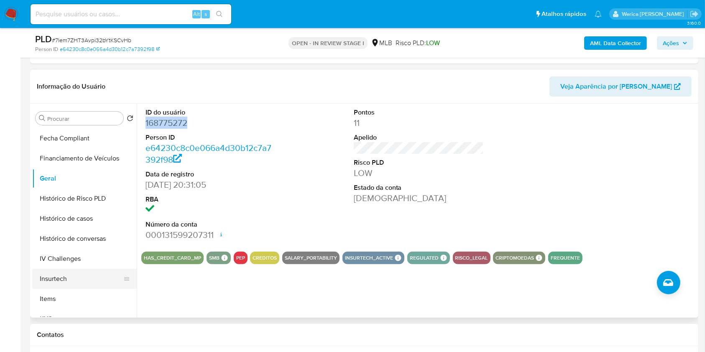
scroll to position [223, 0]
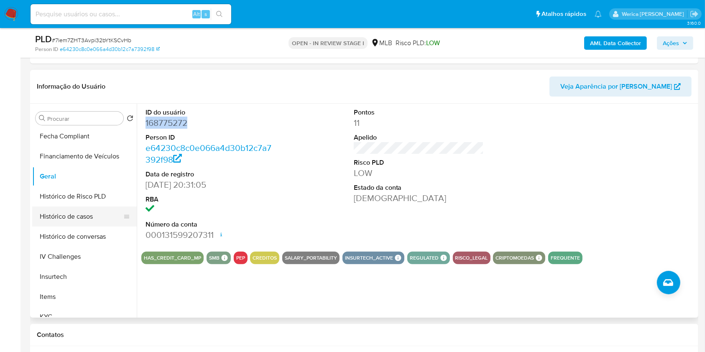
click at [87, 215] on button "Histórico de casos" at bounding box center [81, 217] width 98 height 20
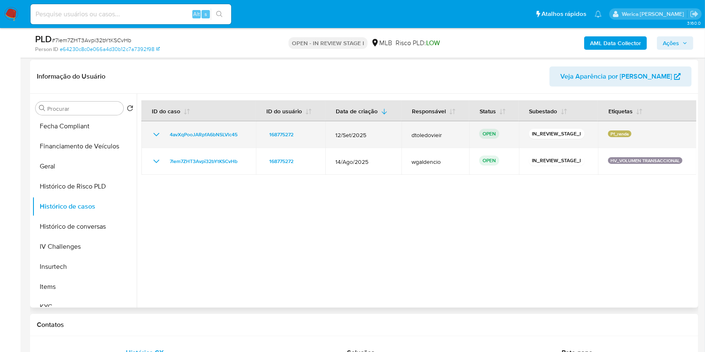
drag, startPoint x: 248, startPoint y: 132, endPoint x: 165, endPoint y: 137, distance: 82.6
click at [165, 137] on td "4avXqPooJARpfA6bNSLVlc45" at bounding box center [198, 134] width 115 height 27
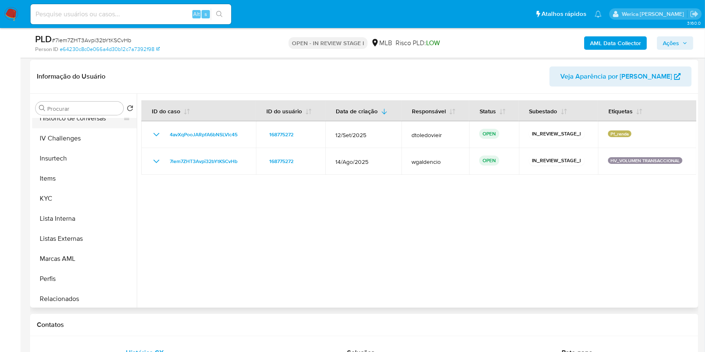
scroll to position [335, 0]
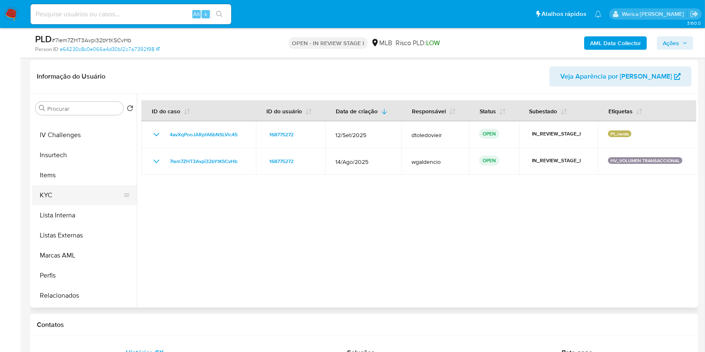
click at [64, 200] on button "KYC" at bounding box center [81, 195] width 98 height 20
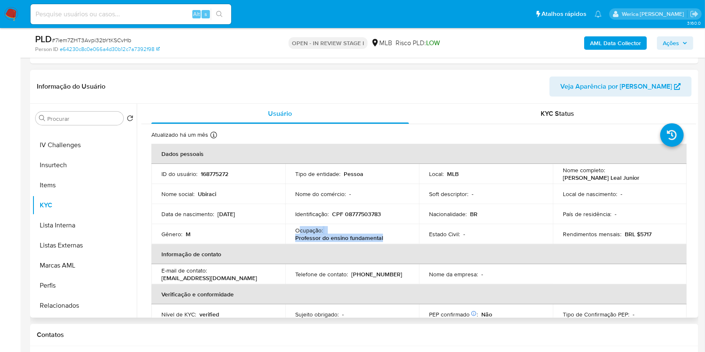
drag, startPoint x: 298, startPoint y: 229, endPoint x: 383, endPoint y: 235, distance: 85.5
click at [383, 235] on div "Ocupação : Professor do ensino fundamental" at bounding box center [352, 234] width 114 height 15
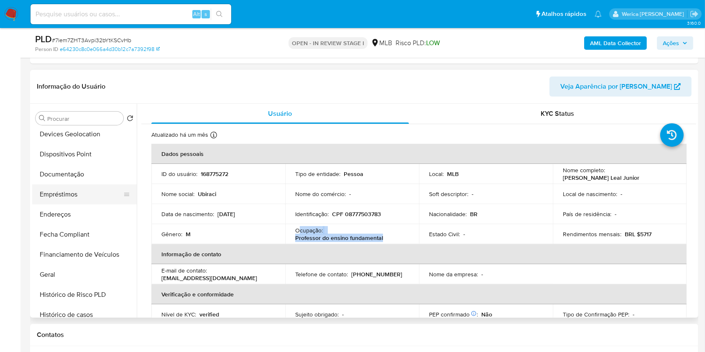
scroll to position [111, 0]
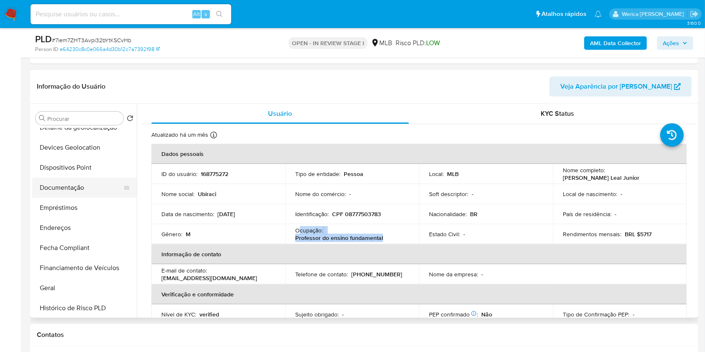
click at [77, 194] on button "Documentação" at bounding box center [81, 188] width 98 height 20
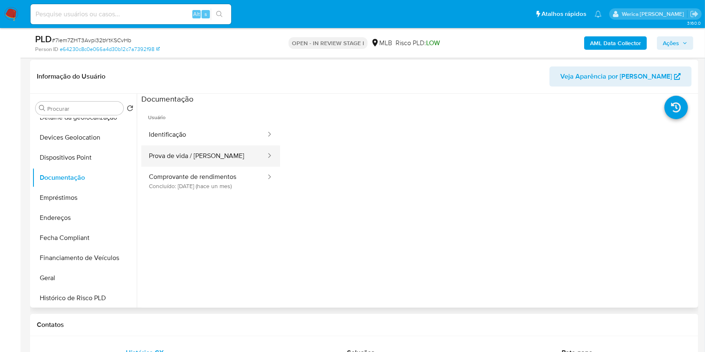
click at [194, 166] on button "Prova de vida / Selfie" at bounding box center [204, 156] width 126 height 21
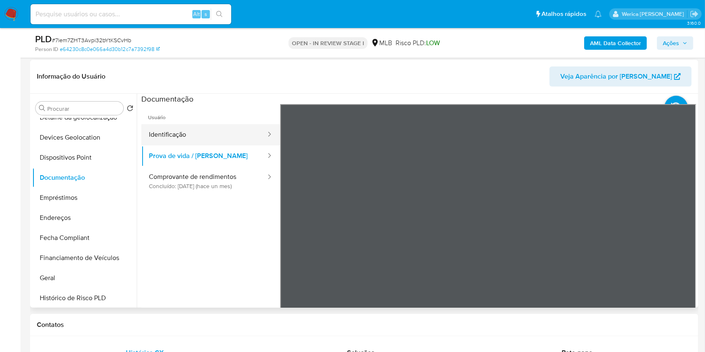
click at [167, 126] on button "Identificação" at bounding box center [204, 134] width 126 height 21
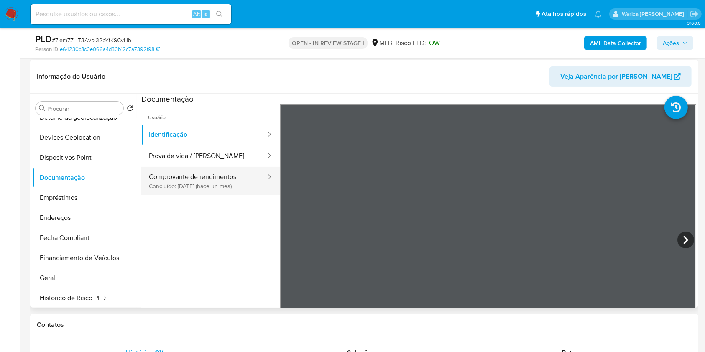
click at [216, 175] on button "Comprovante de rendimentos Concluído: 20/08/2025 (hace un mes)" at bounding box center [204, 181] width 126 height 28
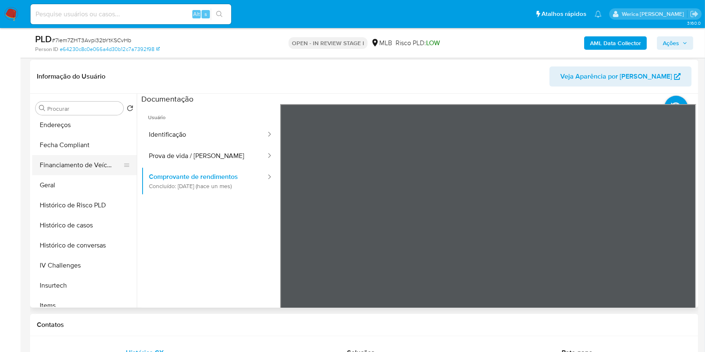
scroll to position [279, 0]
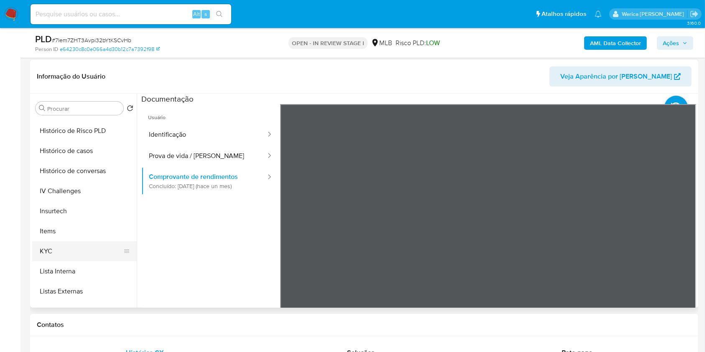
click at [51, 256] on button "KYC" at bounding box center [81, 251] width 98 height 20
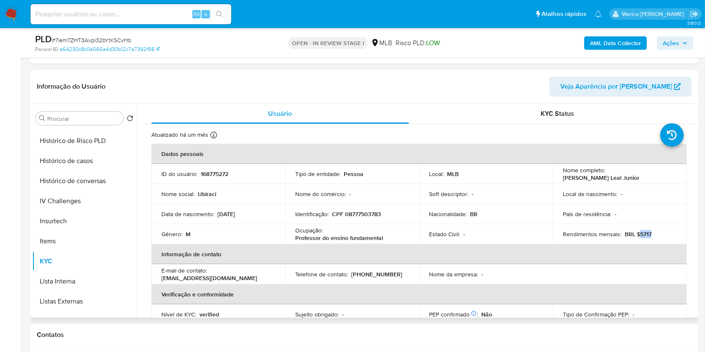
drag, startPoint x: 637, startPoint y: 233, endPoint x: 653, endPoint y: 234, distance: 16.7
click at [653, 234] on div "Rendimentos mensais : BRL $5717" at bounding box center [620, 235] width 114 height 8
copy p "5717"
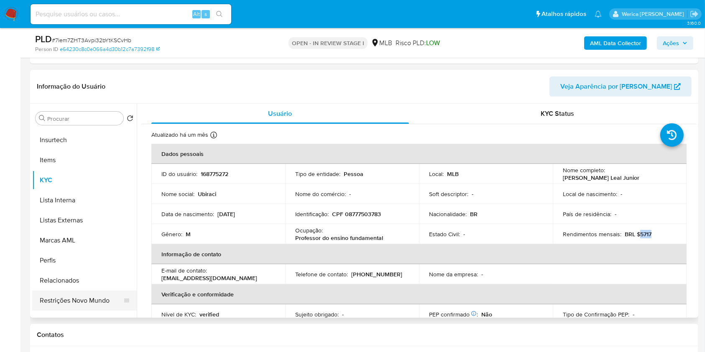
scroll to position [394, 0]
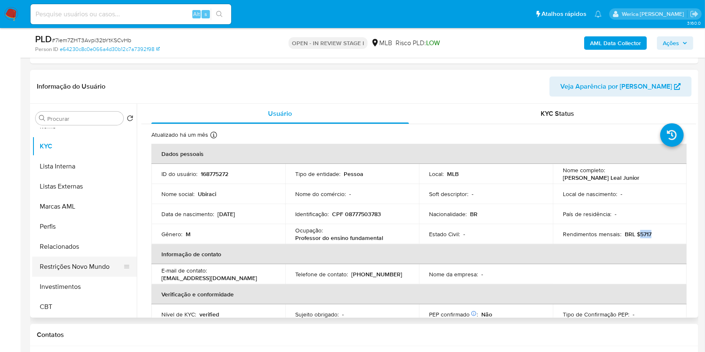
click at [84, 272] on button "Restrições Novo Mundo" at bounding box center [81, 267] width 98 height 20
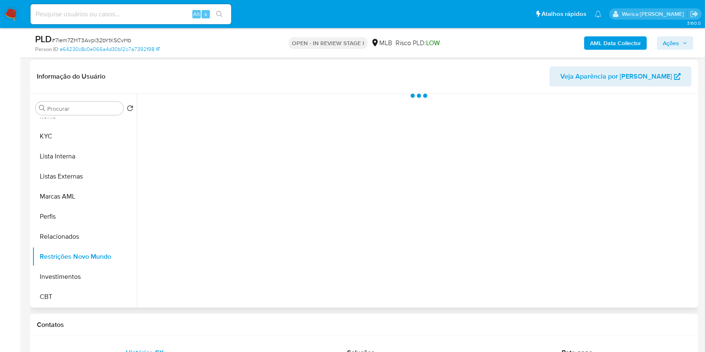
click at [209, 177] on div at bounding box center [417, 201] width 560 height 214
click at [233, 116] on div at bounding box center [417, 201] width 560 height 214
click at [233, 114] on div at bounding box center [417, 201] width 560 height 214
click at [223, 102] on span "Historial" at bounding box center [225, 107] width 26 height 10
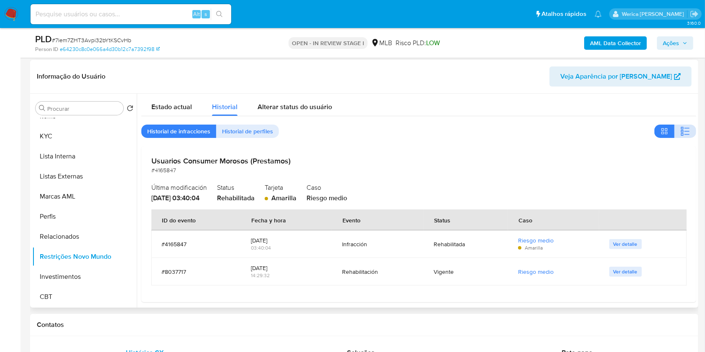
click at [684, 131] on icon "button" at bounding box center [686, 131] width 10 height 10
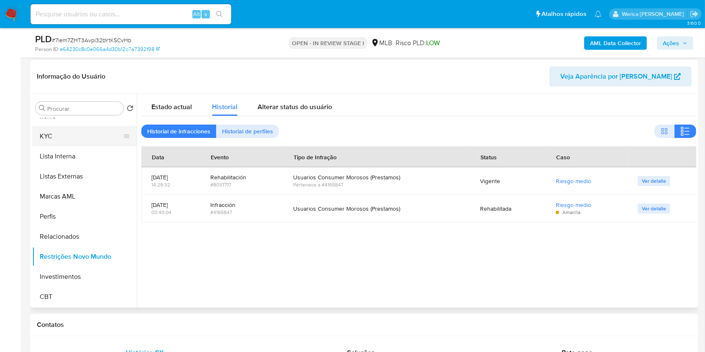
click at [55, 138] on button "KYC" at bounding box center [81, 136] width 98 height 20
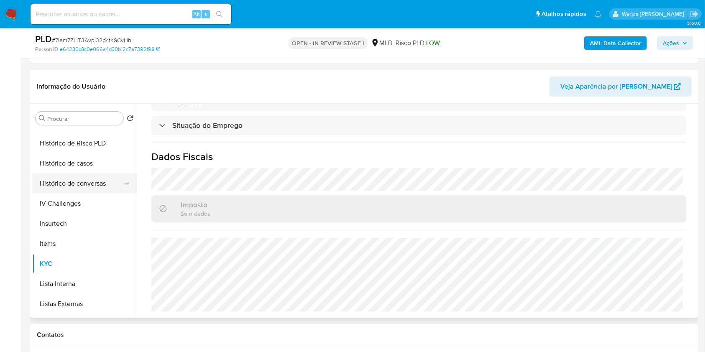
scroll to position [226, 0]
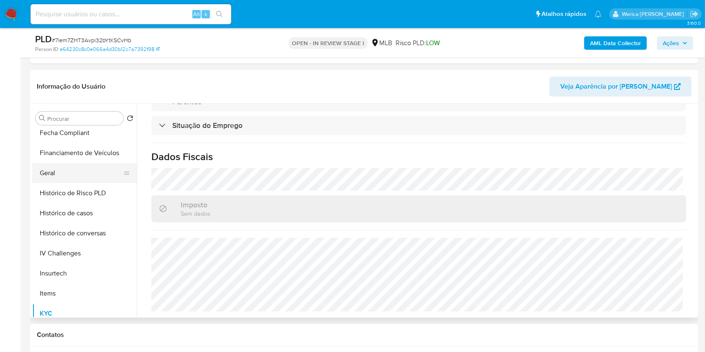
click at [69, 170] on button "Geral" at bounding box center [81, 173] width 98 height 20
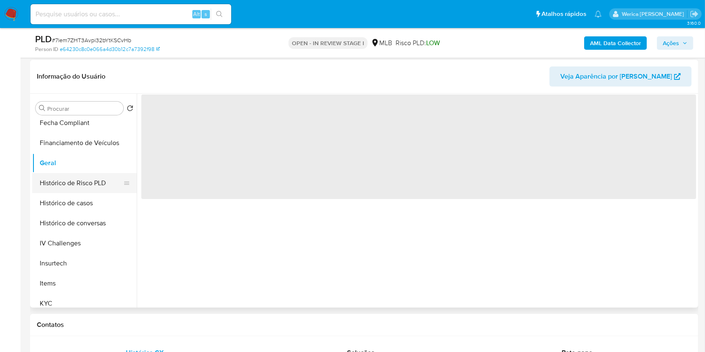
scroll to position [0, 0]
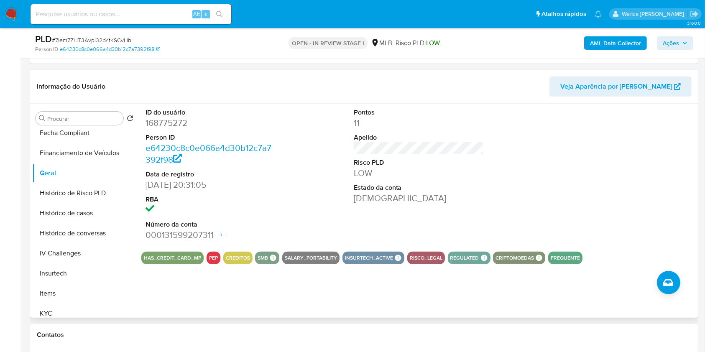
click at [628, 186] on div at bounding box center [627, 174] width 139 height 141
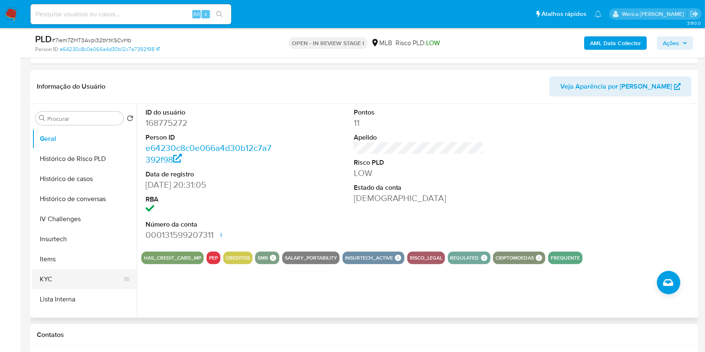
scroll to position [338, 0]
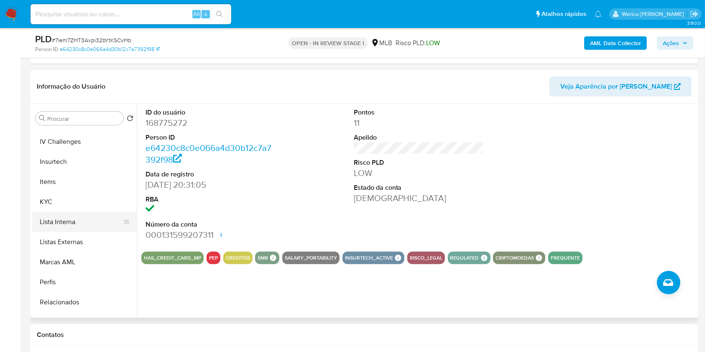
click at [96, 213] on button "Lista Interna" at bounding box center [81, 222] width 98 height 20
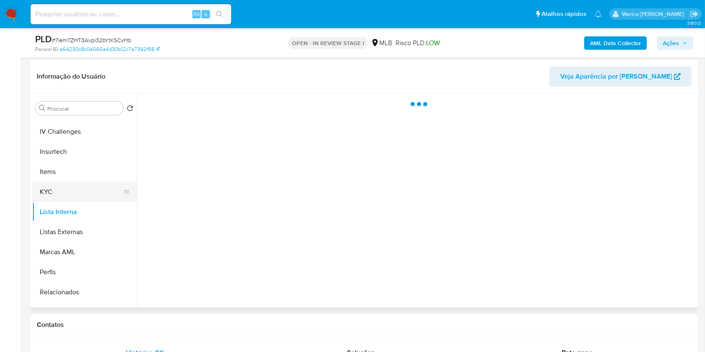
click at [93, 201] on ul "Adiantamentos de Dinheiro Anexos Cartões Contas Bancárias Dados Modificados Det…" at bounding box center [84, 212] width 105 height 189
click at [90, 189] on button "KYC" at bounding box center [81, 192] width 98 height 20
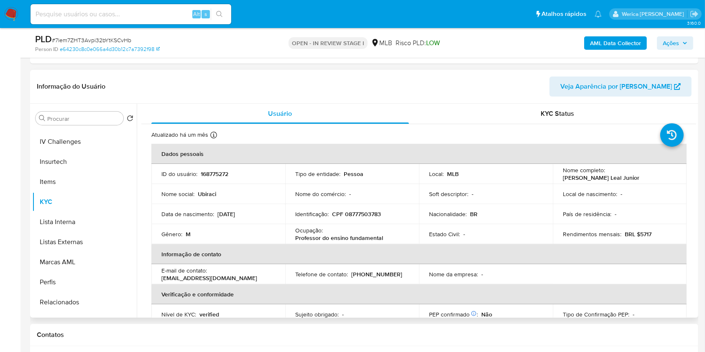
click at [635, 218] on div "País de residência : -" at bounding box center [620, 214] width 114 height 8
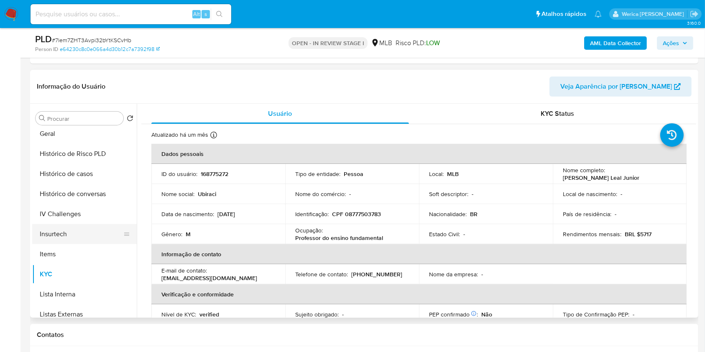
scroll to position [171, 0]
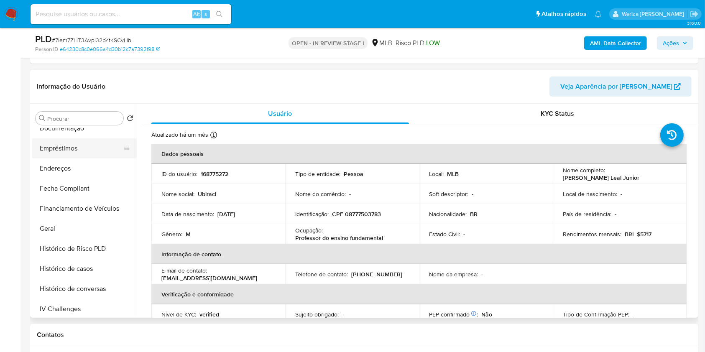
click at [77, 156] on button "Empréstimos" at bounding box center [81, 148] width 98 height 20
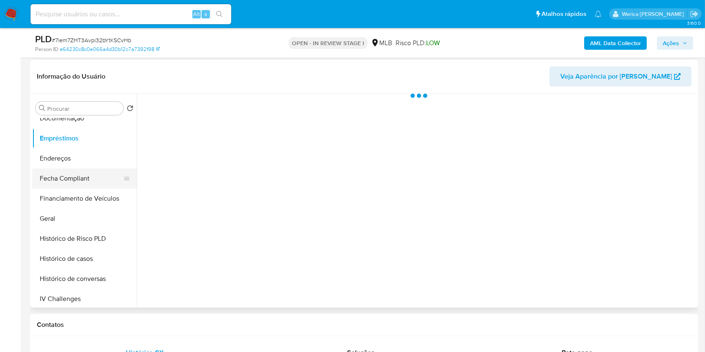
click at [77, 179] on button "Fecha Compliant" at bounding box center [81, 179] width 98 height 20
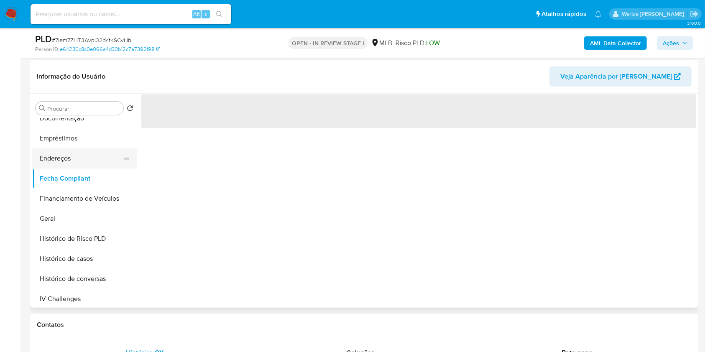
click at [70, 164] on button "Endereços" at bounding box center [81, 159] width 98 height 20
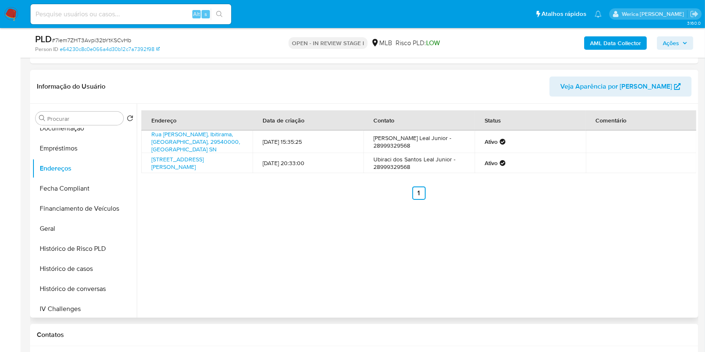
click at [654, 291] on div "Endereço Data de criação Contato Status Comentário Rua Geraldo De Oliveira Barb…" at bounding box center [417, 211] width 560 height 214
click at [652, 292] on div "Endereço Data de criação Contato Status Comentário Rua Geraldo De Oliveira Barb…" at bounding box center [417, 211] width 560 height 214
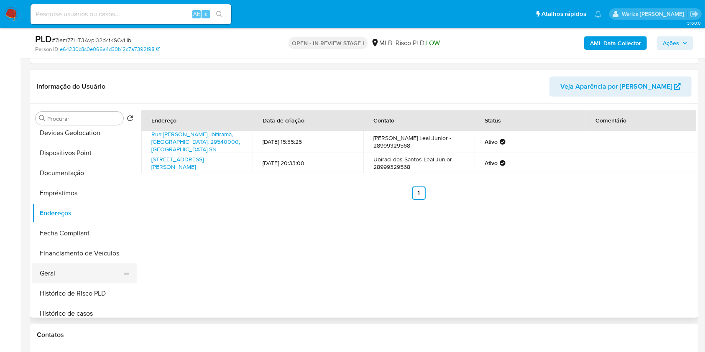
scroll to position [59, 0]
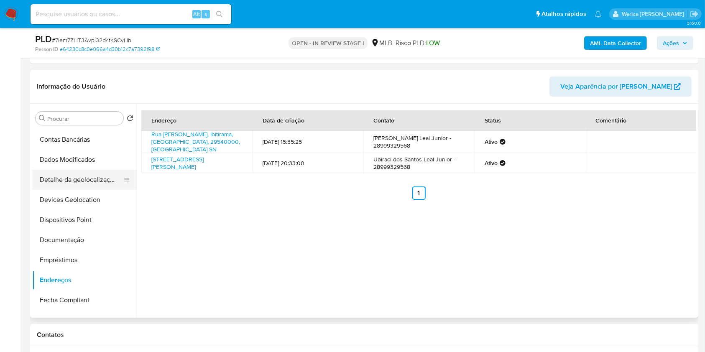
click at [87, 187] on button "Detalhe da geolocalização" at bounding box center [81, 180] width 98 height 20
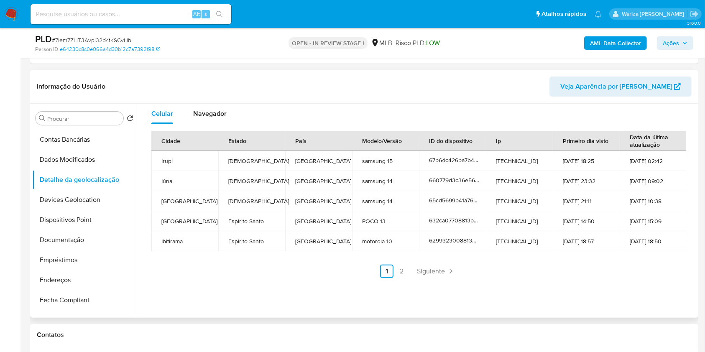
click at [653, 296] on div "Celular Navegador Cidade Estado País Modelo/Versão ID do dispositivo Ip Primeir…" at bounding box center [417, 211] width 560 height 214
click at [653, 302] on div "Celular Navegador Cidade Estado País Modelo/Versão ID do dispositivo Ip Primeir…" at bounding box center [417, 211] width 560 height 214
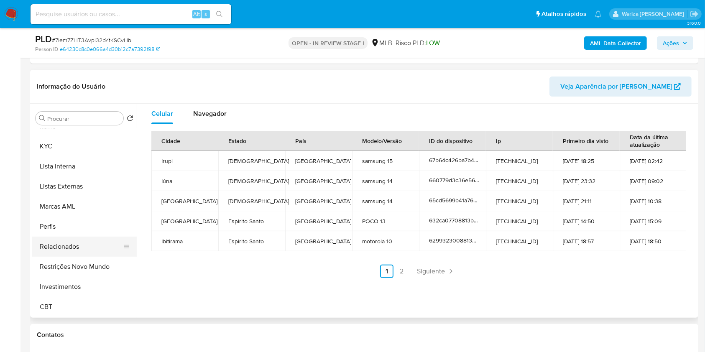
click at [83, 250] on button "Relacionados" at bounding box center [81, 247] width 98 height 20
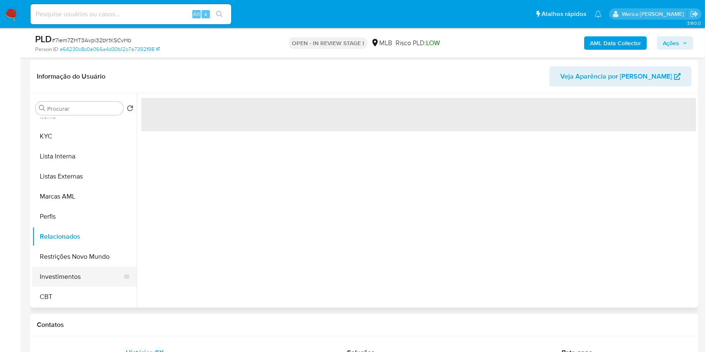
click at [86, 267] on button "Investimentos" at bounding box center [81, 277] width 98 height 20
drag, startPoint x: 92, startPoint y: 259, endPoint x: 108, endPoint y: 249, distance: 18.4
click at [90, 256] on button "Restrições Novo Mundo" at bounding box center [81, 257] width 98 height 20
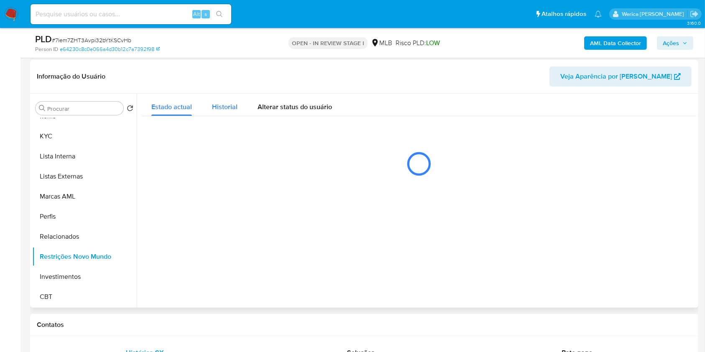
click at [241, 94] on button "Historial" at bounding box center [225, 105] width 46 height 22
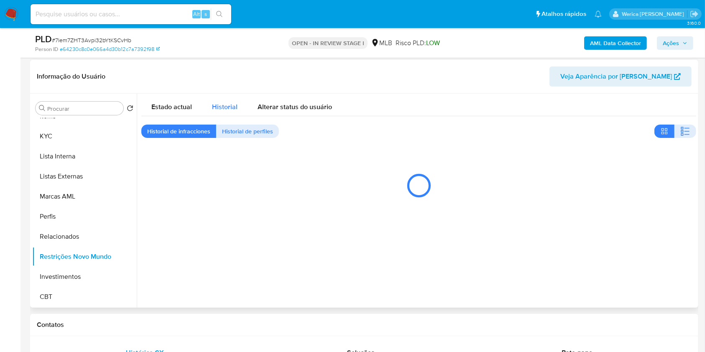
click at [230, 105] on span "Historial" at bounding box center [225, 107] width 26 height 10
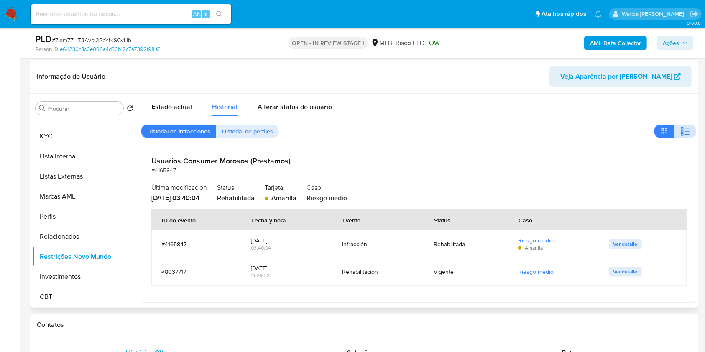
drag, startPoint x: 667, startPoint y: 133, endPoint x: 673, endPoint y: 135, distance: 6.4
click at [667, 133] on button "button" at bounding box center [665, 131] width 20 height 13
click at [681, 134] on icon "button" at bounding box center [686, 131] width 10 height 10
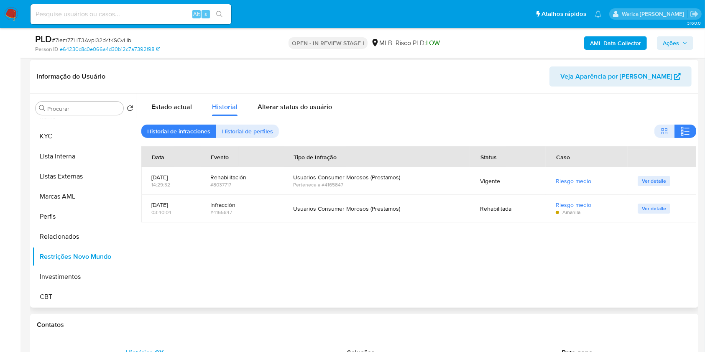
click at [669, 299] on div at bounding box center [417, 201] width 560 height 214
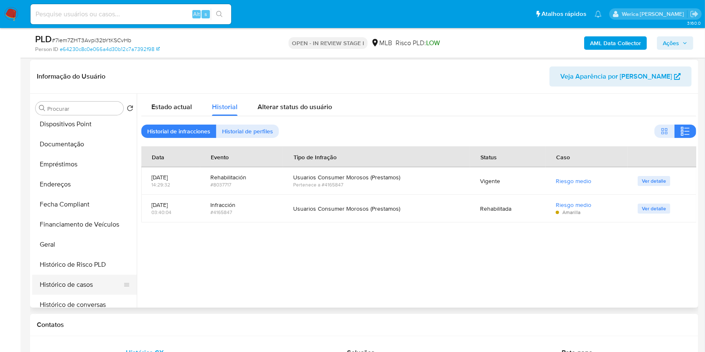
scroll to position [59, 0]
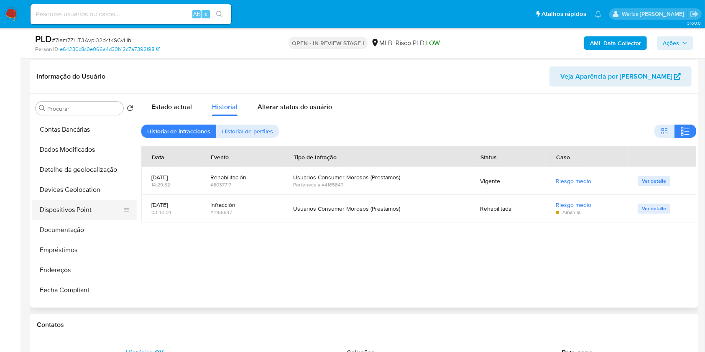
click at [84, 214] on button "Dispositivos Point" at bounding box center [81, 210] width 98 height 20
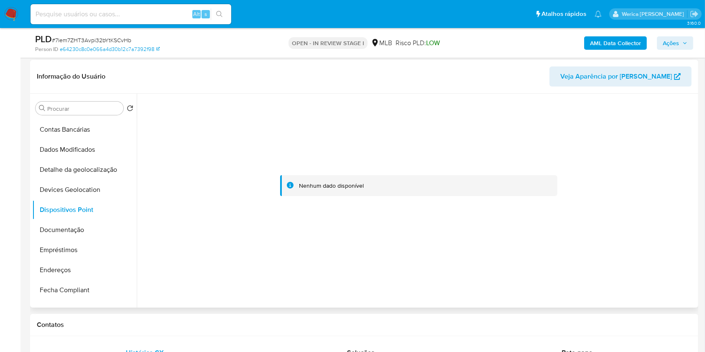
click at [649, 220] on div at bounding box center [418, 186] width 555 height 184
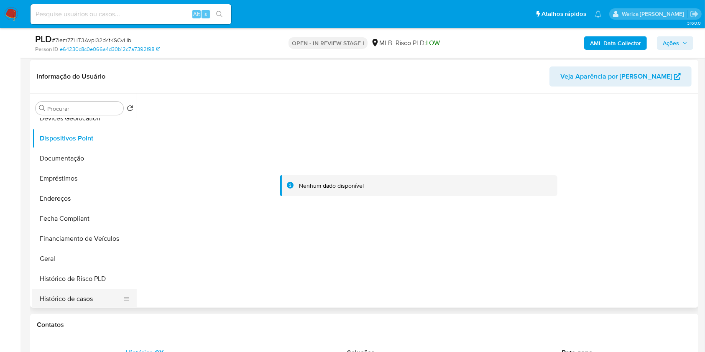
scroll to position [171, 0]
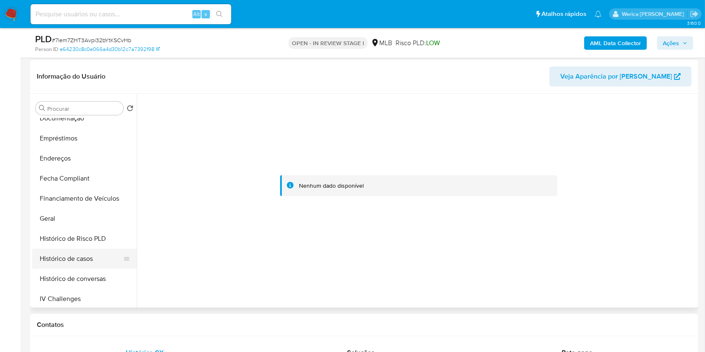
click at [90, 257] on button "Histórico de casos" at bounding box center [81, 259] width 98 height 20
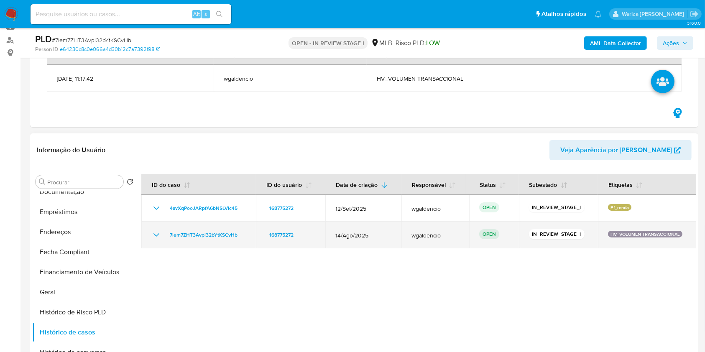
scroll to position [111, 0]
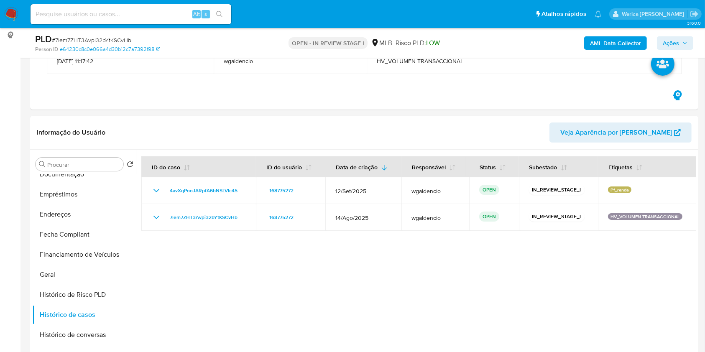
click at [603, 49] on b "AML Data Collector" at bounding box center [615, 42] width 51 height 13
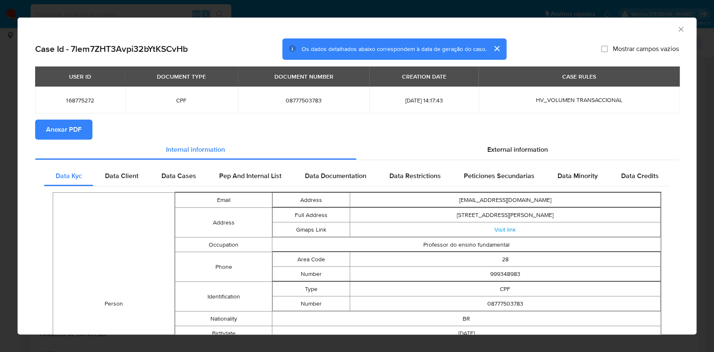
click at [90, 121] on button "Anexar PDF" at bounding box center [63, 130] width 57 height 20
click at [677, 29] on icon "Fechar a janela" at bounding box center [681, 29] width 8 height 8
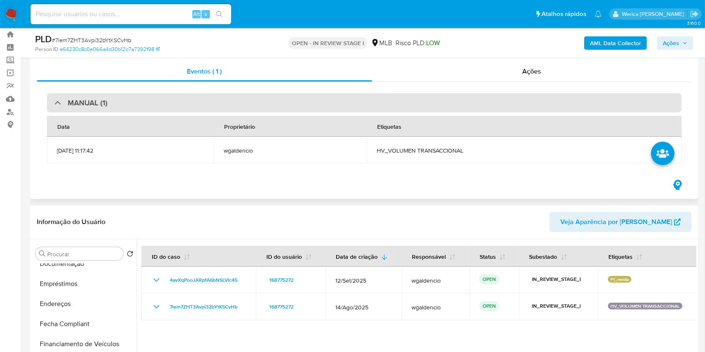
scroll to position [0, 0]
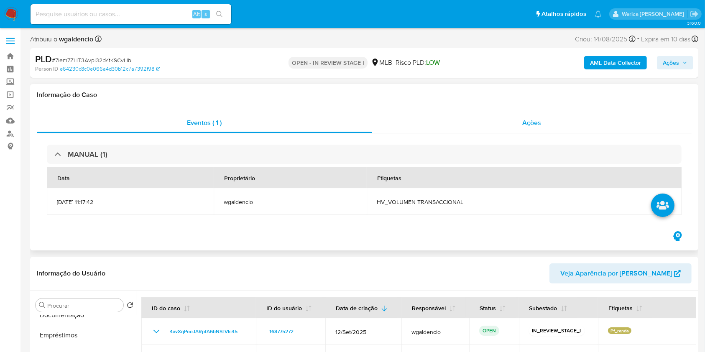
click at [549, 123] on div "Ações" at bounding box center [532, 123] width 320 height 20
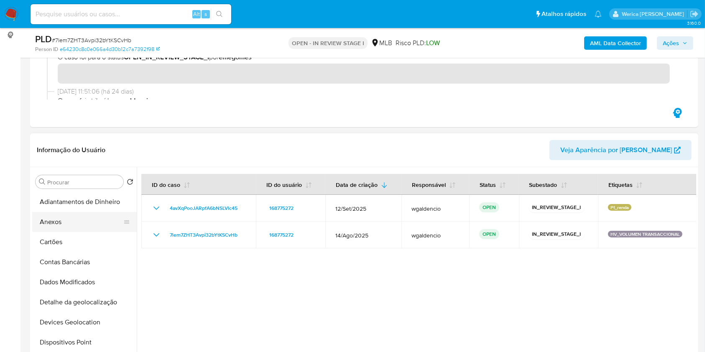
click at [57, 215] on button "Anexos" at bounding box center [81, 222] width 98 height 20
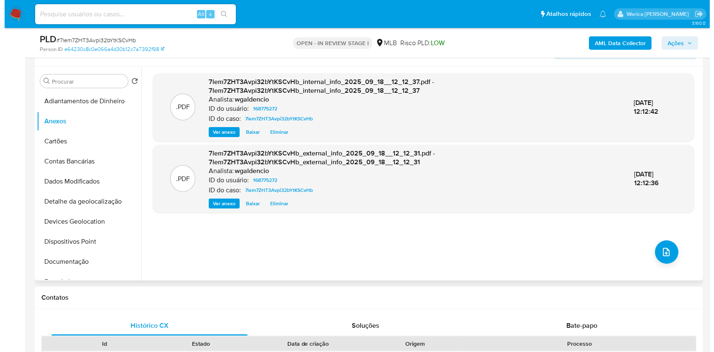
scroll to position [223, 0]
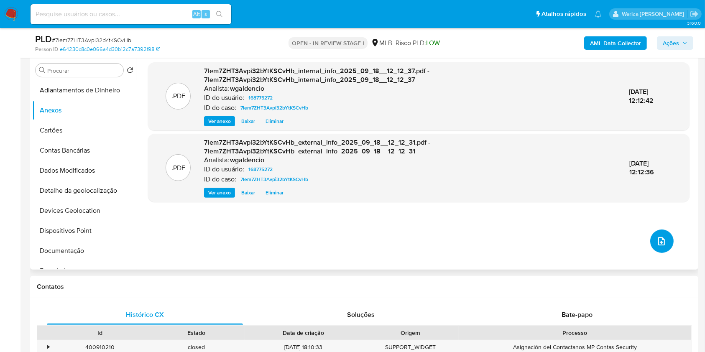
click at [651, 243] on button "upload-file" at bounding box center [662, 241] width 23 height 23
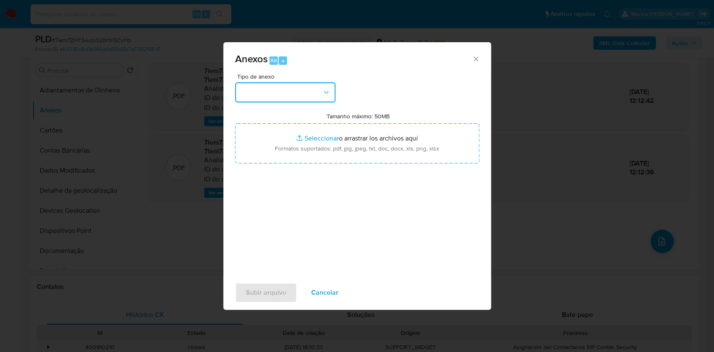
click at [283, 99] on button "button" at bounding box center [285, 92] width 100 height 20
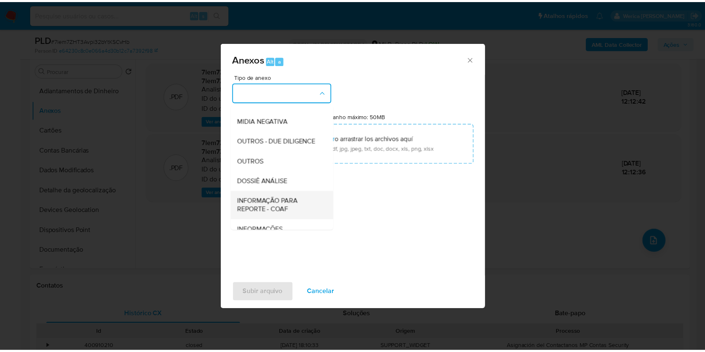
scroll to position [128, 0]
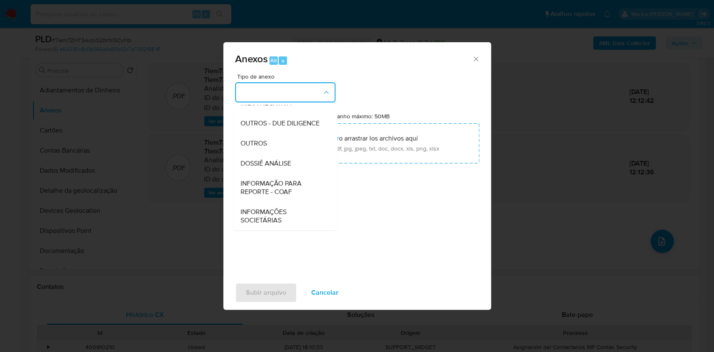
drag, startPoint x: 271, startPoint y: 164, endPoint x: 275, endPoint y: 166, distance: 5.1
click at [271, 166] on span "DOSSIÊ ANÁLISE" at bounding box center [265, 163] width 51 height 8
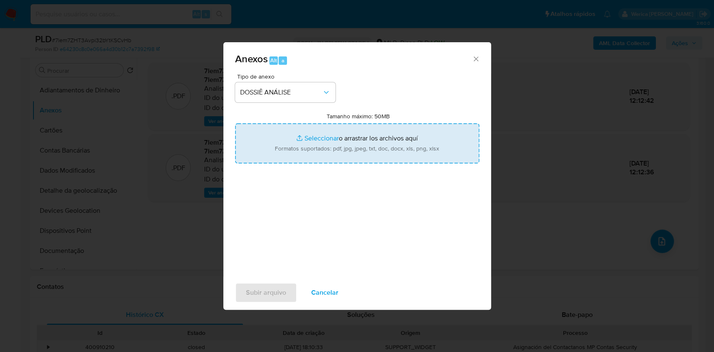
click at [394, 151] on input "Tamanho máximo: 50MB Seleccionar archivos" at bounding box center [357, 143] width 244 height 40
type input "C:\fakepath\Mulan 168775272_2025_09_18_08_48_25.xlsx"
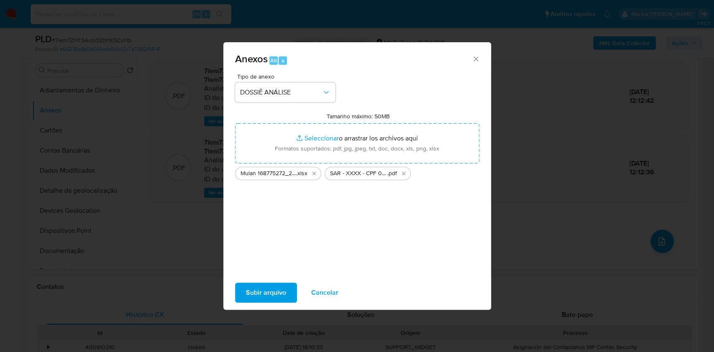
click at [264, 295] on span "Subir arquivo" at bounding box center [266, 293] width 40 height 18
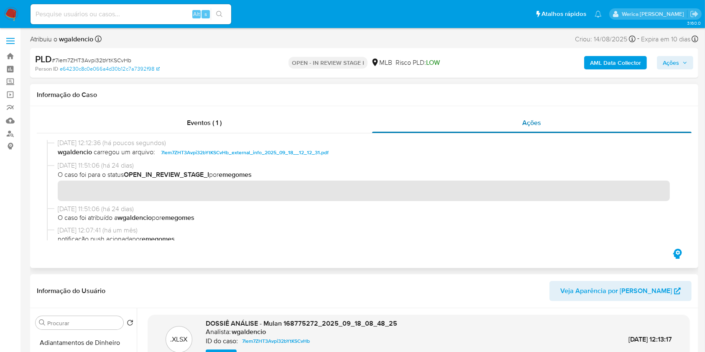
scroll to position [0, 0]
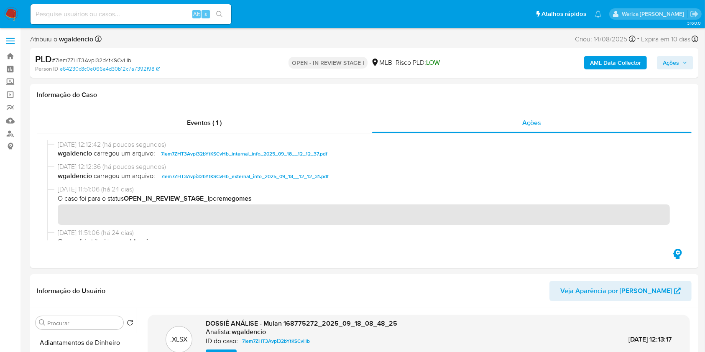
click at [676, 63] on span "Ações" at bounding box center [671, 62] width 16 height 13
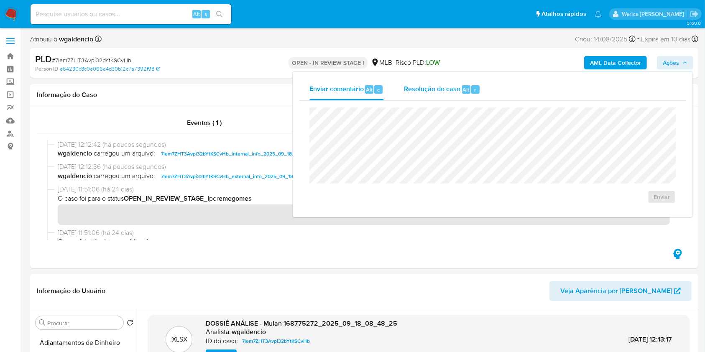
click at [439, 89] on span "Resolução do caso" at bounding box center [432, 90] width 56 height 10
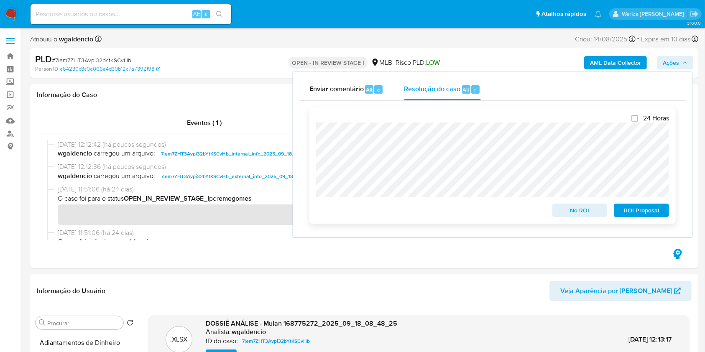
click at [656, 216] on span "ROI Proposal" at bounding box center [642, 211] width 44 height 12
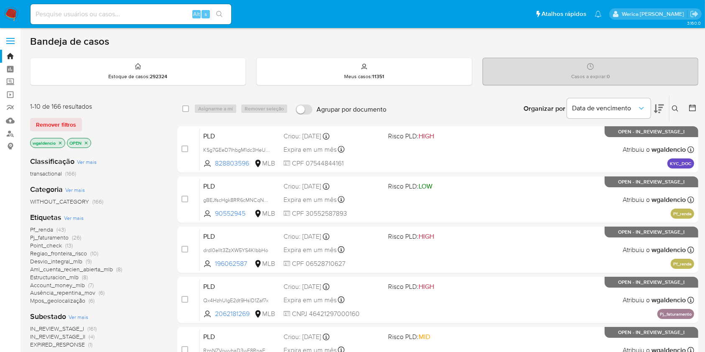
click at [676, 112] on button at bounding box center [677, 109] width 14 height 10
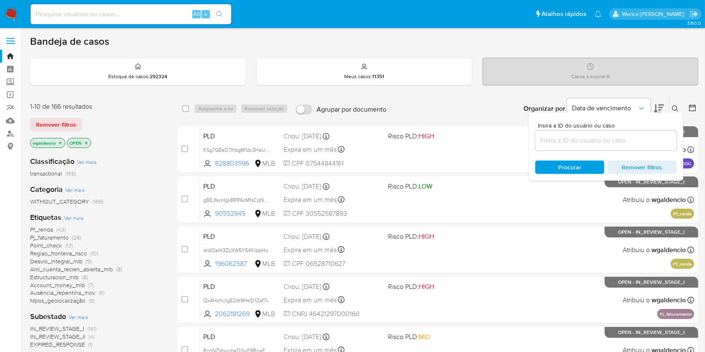
click at [641, 146] on div at bounding box center [605, 141] width 141 height 20
click at [637, 141] on input at bounding box center [605, 140] width 141 height 11
paste input "4avXqPooJARpfA6bNSLVlc45"
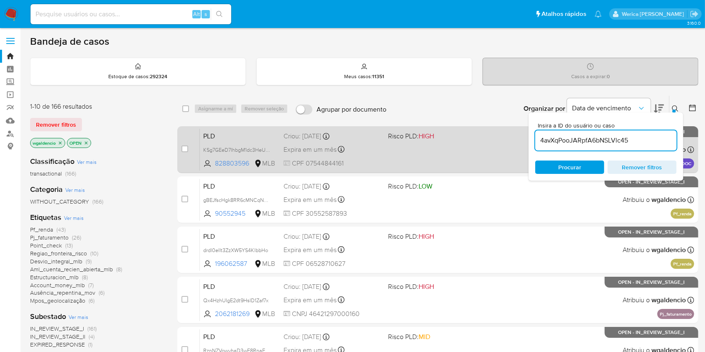
type input "4avXqPooJARpfA6bNSLVlc45"
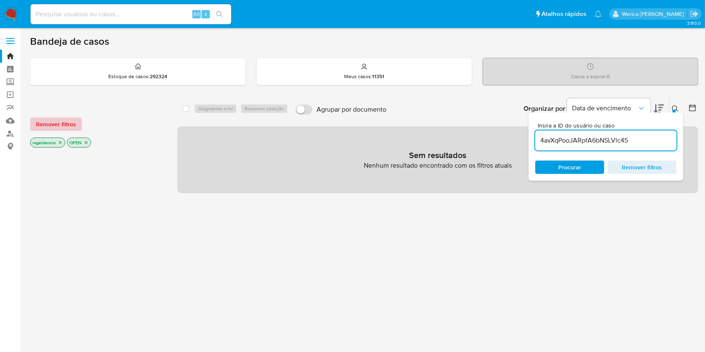
click at [69, 118] on div "Remover filtros wgaldencio OPEN" at bounding box center [97, 125] width 134 height 47
click at [70, 120] on span "Remover filtros" at bounding box center [56, 124] width 40 height 12
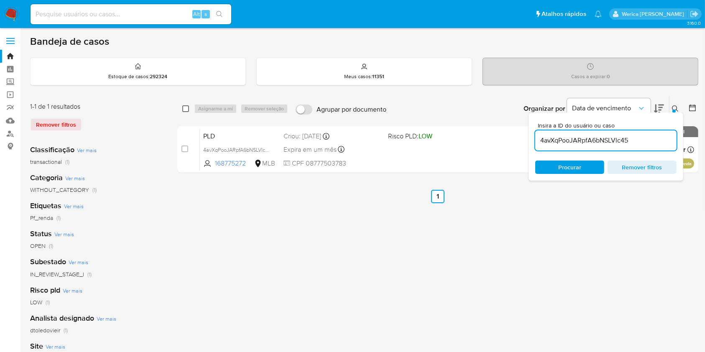
click at [187, 108] on input "checkbox" at bounding box center [185, 108] width 7 height 7
checkbox input "true"
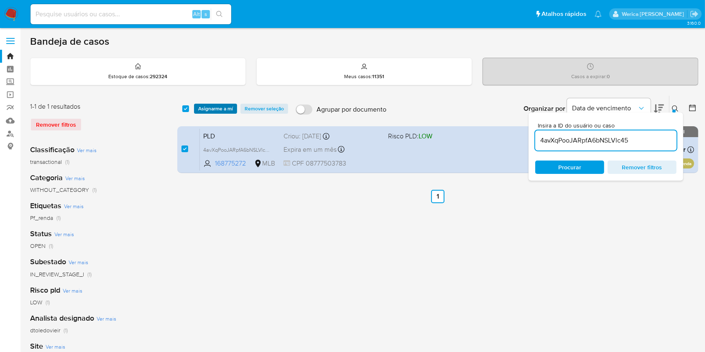
click at [217, 110] on span "Asignarme a mí" at bounding box center [215, 109] width 35 height 8
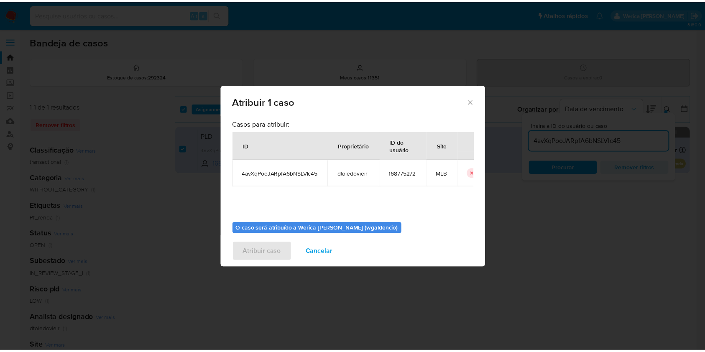
scroll to position [43, 0]
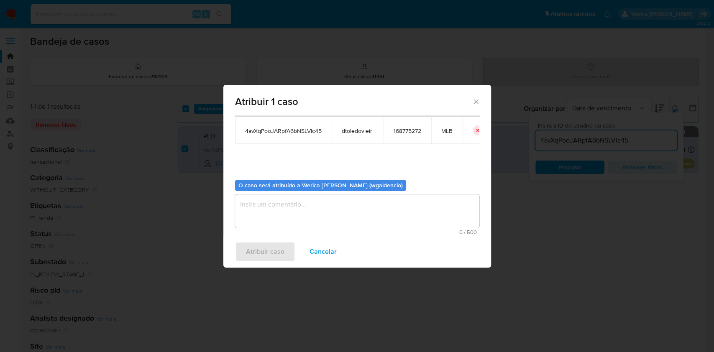
click at [269, 208] on textarea "assign-modal" at bounding box center [357, 211] width 244 height 33
click at [264, 243] on span "Atribuir caso" at bounding box center [265, 252] width 38 height 18
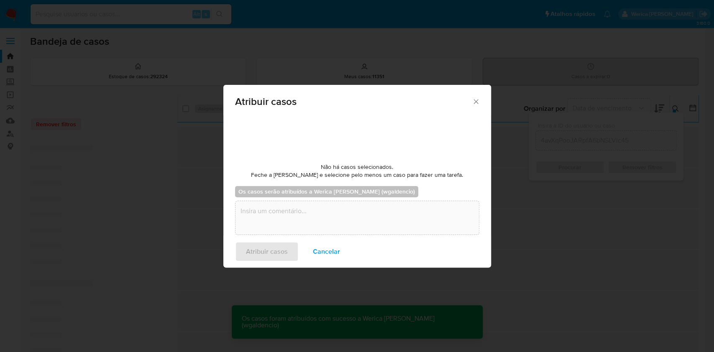
checkbox input "false"
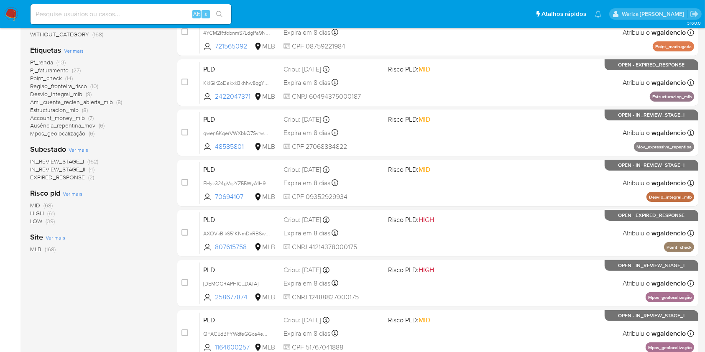
scroll to position [167, 0]
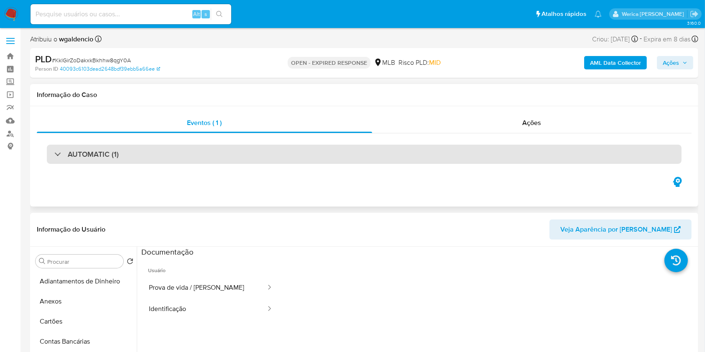
click at [324, 155] on div "AUTOMATIC (1)" at bounding box center [364, 154] width 635 height 19
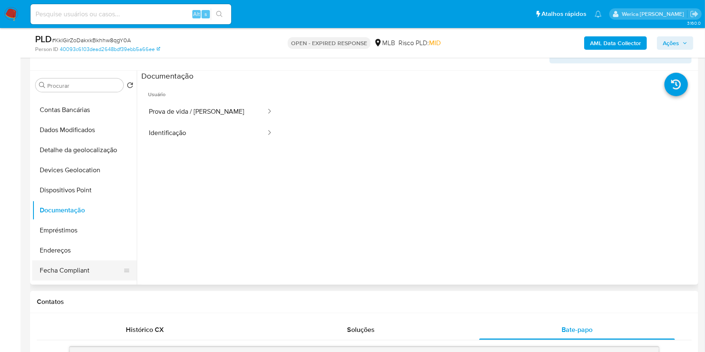
scroll to position [223, 0]
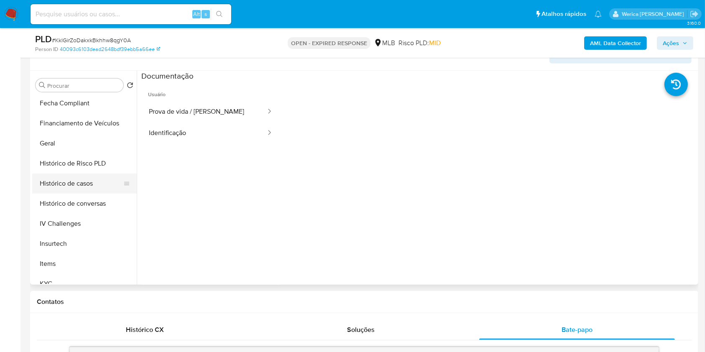
click at [80, 183] on button "Histórico de casos" at bounding box center [81, 184] width 98 height 20
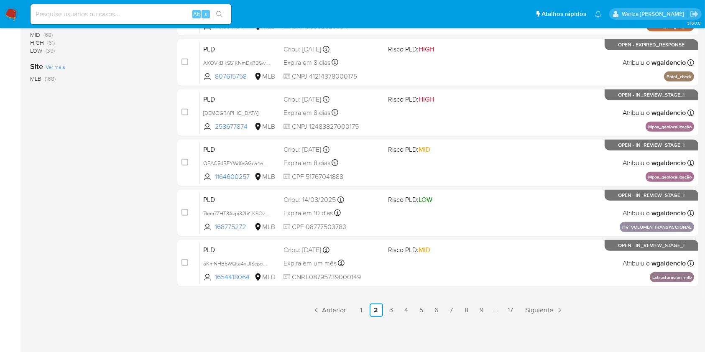
scroll to position [338, 0]
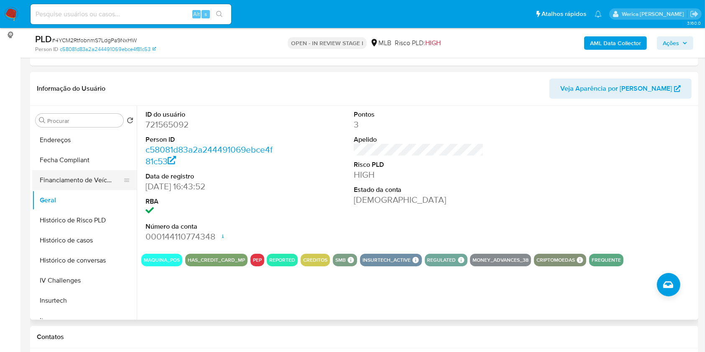
scroll to position [279, 0]
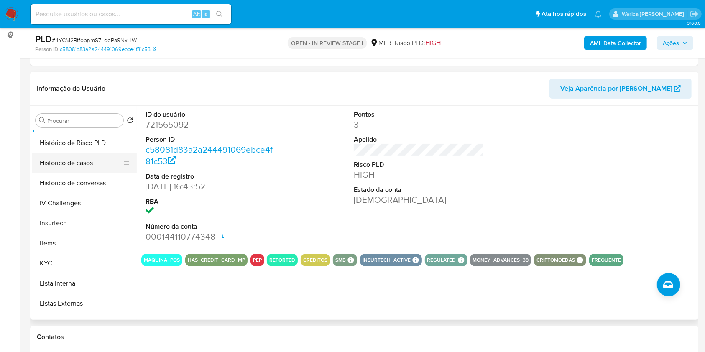
click at [82, 157] on button "Histórico de casos" at bounding box center [81, 163] width 98 height 20
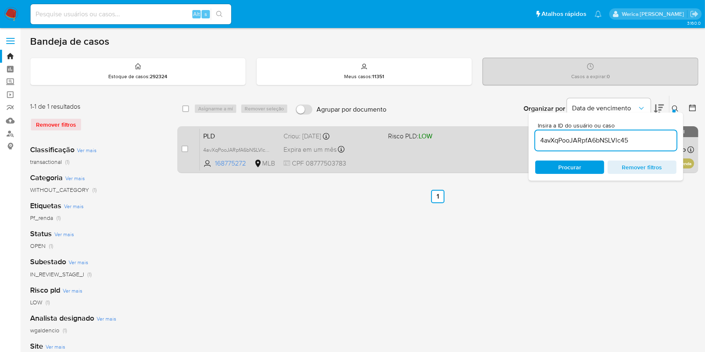
click at [383, 154] on div "PLD 4avXqPooJARpfA6bNSLVlc45 168775272 MLB Risco PLD: LOW Criou: 12/09/2025 Cri…" at bounding box center [447, 149] width 494 height 42
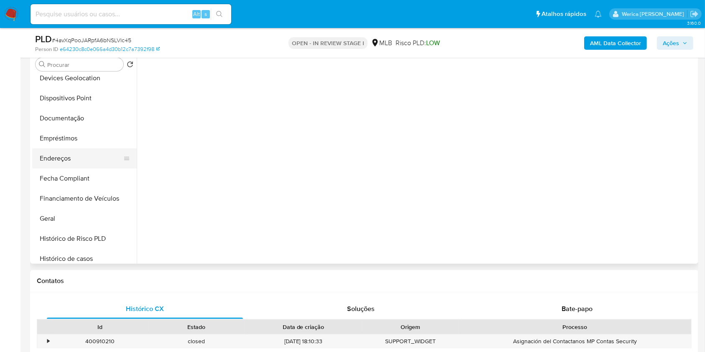
scroll to position [167, 0]
select select "10"
click at [78, 212] on button "Histórico de casos" at bounding box center [81, 218] width 98 height 20
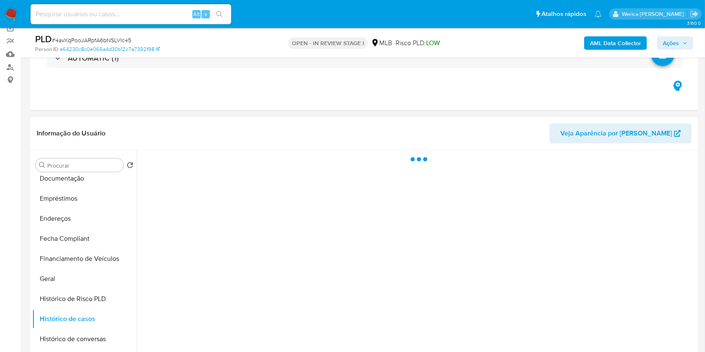
scroll to position [56, 0]
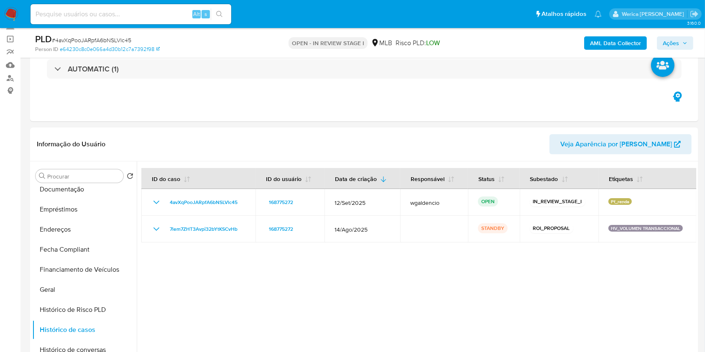
click at [676, 40] on span "Ações" at bounding box center [671, 42] width 16 height 13
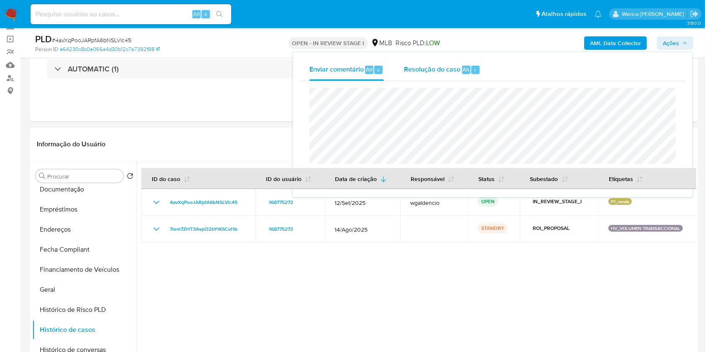
click at [463, 73] on span "Alt" at bounding box center [466, 70] width 7 height 8
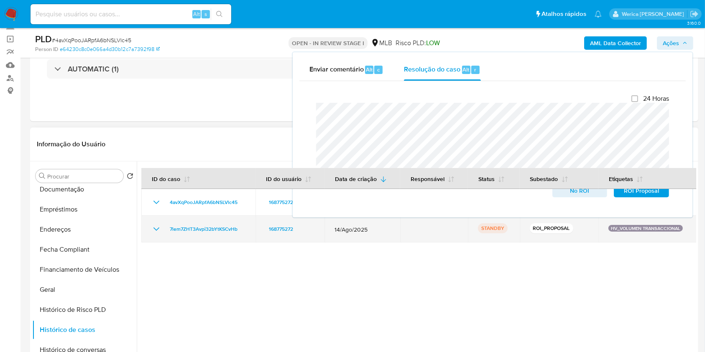
drag, startPoint x: 239, startPoint y: 232, endPoint x: 164, endPoint y: 233, distance: 75.3
click at [164, 233] on td "7lem7ZHT3Avpi32bYtKSCvHb" at bounding box center [198, 229] width 114 height 27
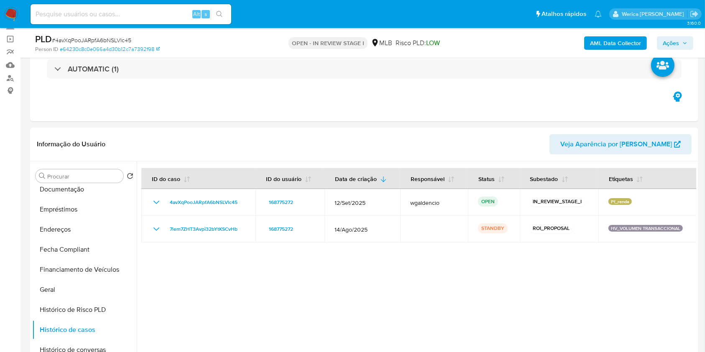
click at [676, 37] on span "Ações" at bounding box center [671, 42] width 16 height 13
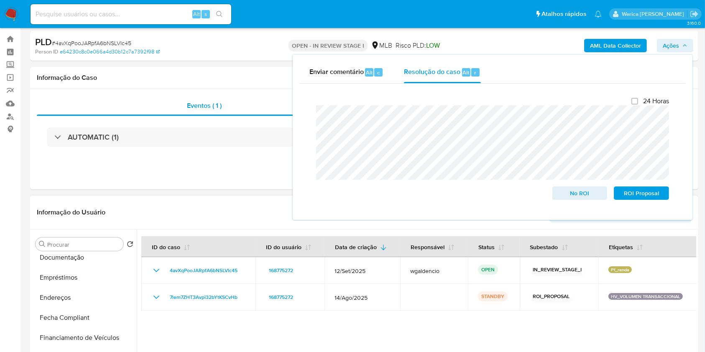
scroll to position [0, 0]
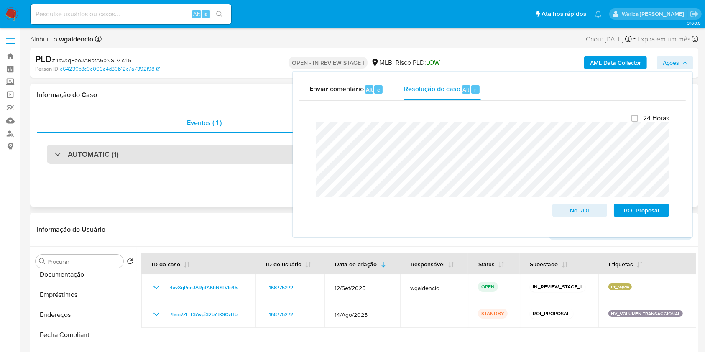
click at [219, 156] on div "AUTOMATIC (1)" at bounding box center [364, 154] width 635 height 19
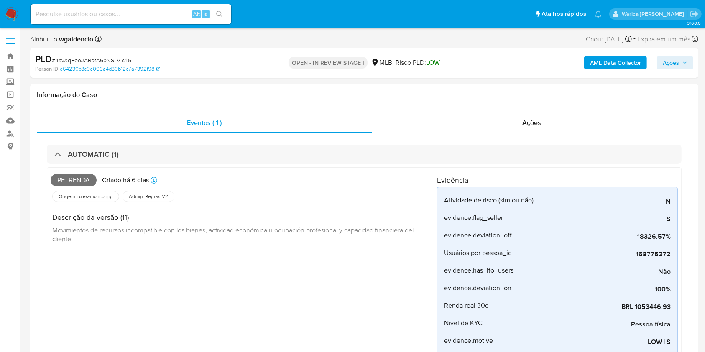
click at [684, 65] on icon "button" at bounding box center [685, 62] width 5 height 5
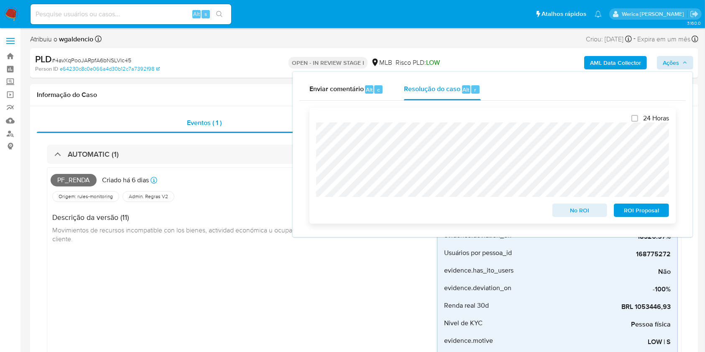
scroll to position [223, 0]
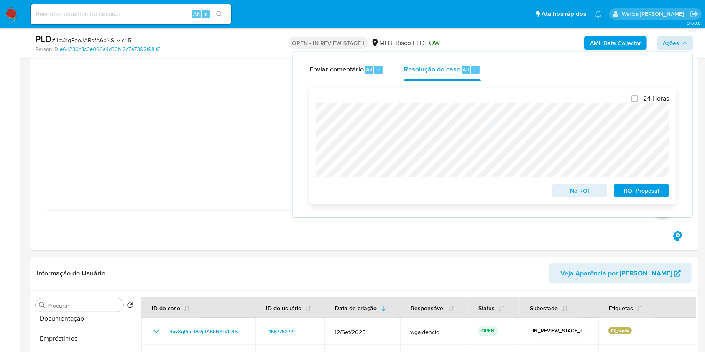
click at [569, 197] on span "No ROI" at bounding box center [581, 191] width 44 height 12
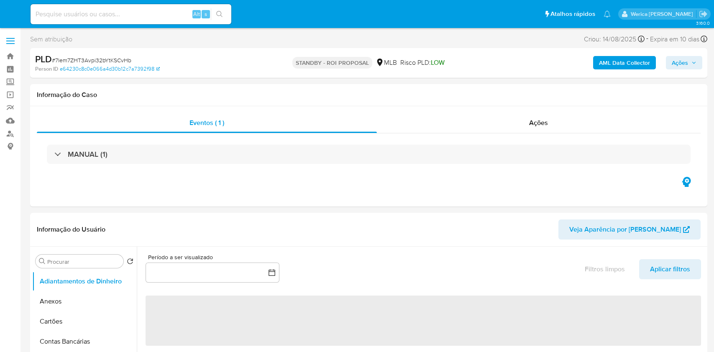
select select "10"
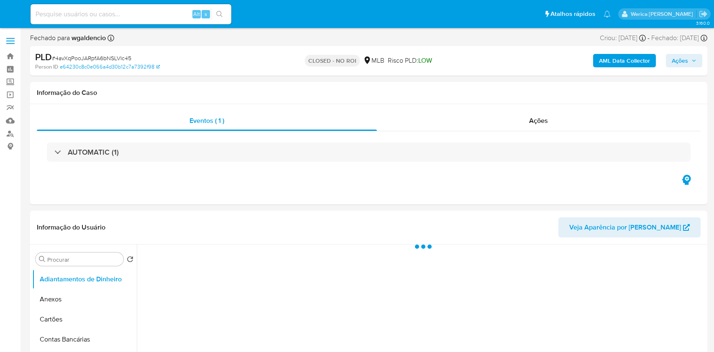
select select "10"
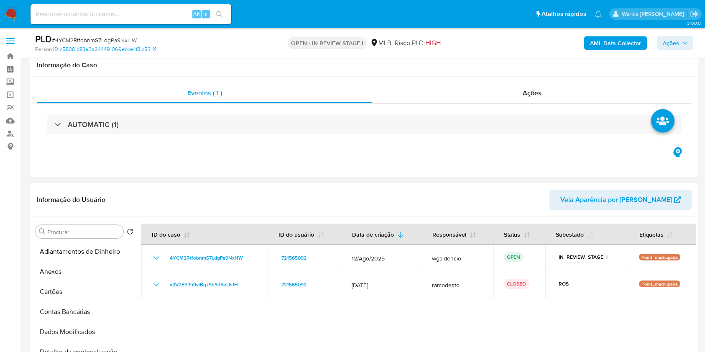
scroll to position [111, 0]
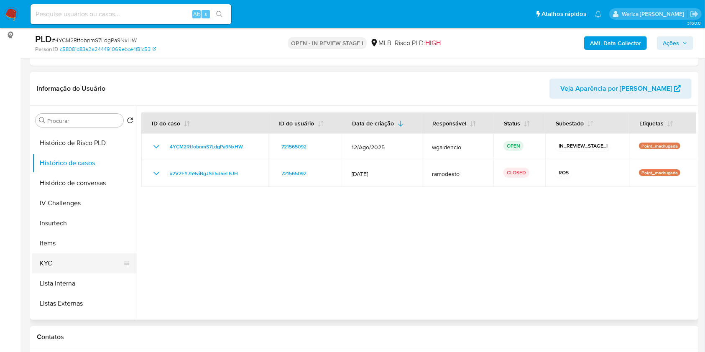
click at [74, 255] on button "KYC" at bounding box center [81, 264] width 98 height 20
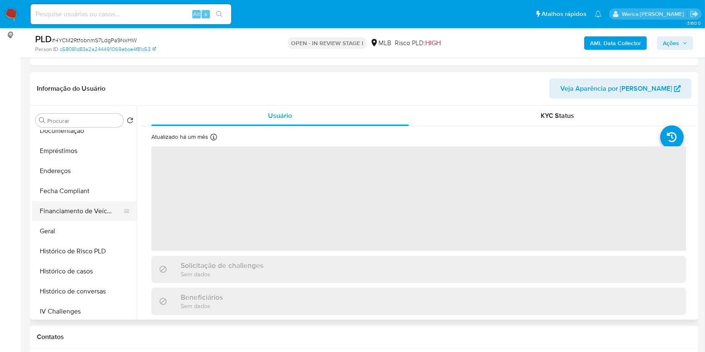
scroll to position [167, 0]
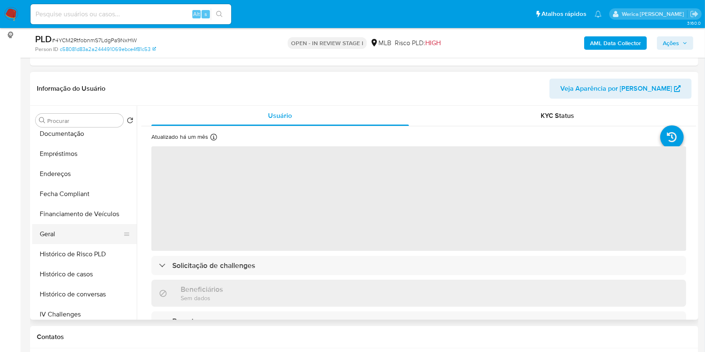
click at [76, 238] on button "Geral" at bounding box center [81, 234] width 98 height 20
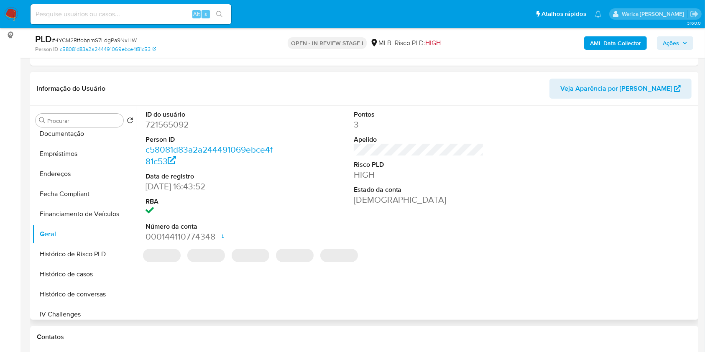
click at [161, 128] on dd "721565092" at bounding box center [211, 125] width 131 height 12
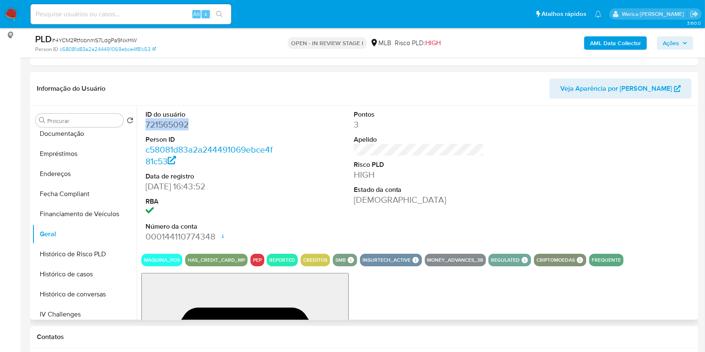
copy dd "721565092"
